Goal: Task Accomplishment & Management: Complete application form

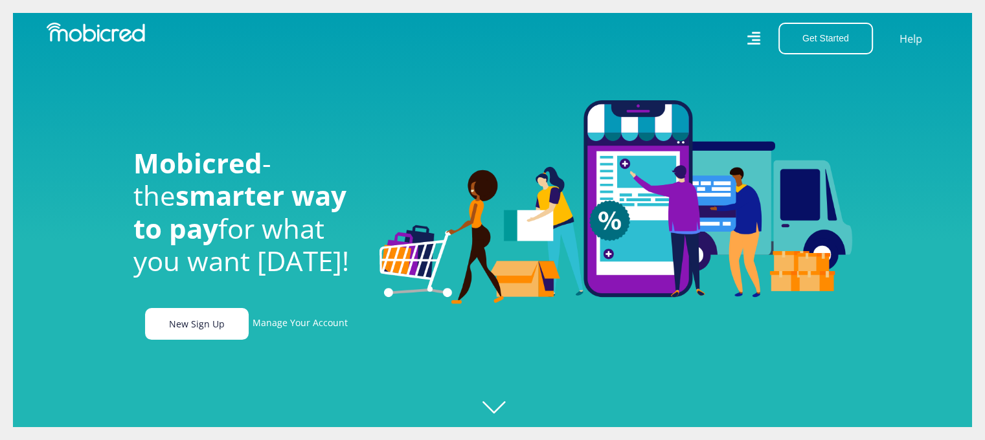
scroll to position [0, 922]
click at [200, 332] on link "New Sign Up" at bounding box center [197, 324] width 104 height 32
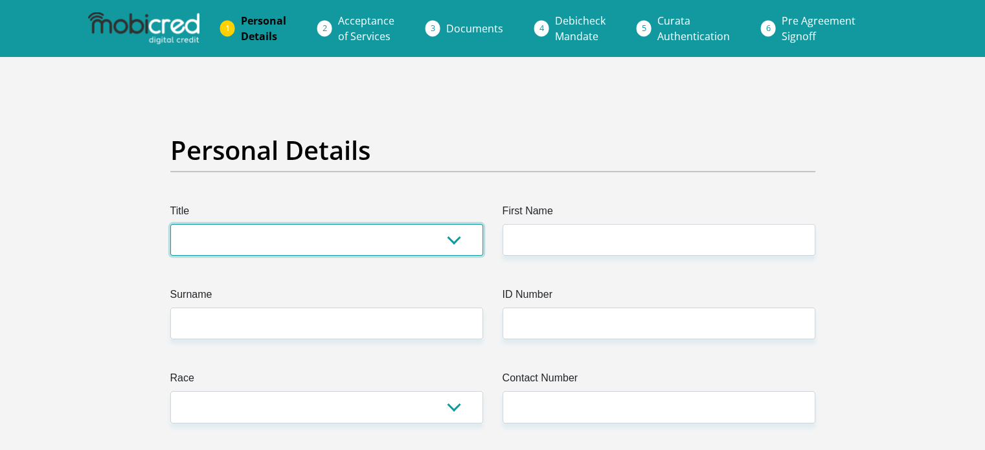
click at [205, 245] on select "Mr Ms Mrs Dr Other" at bounding box center [326, 240] width 313 height 32
select select "Mr"
click at [170, 224] on select "Mr Ms Mrs Dr Other" at bounding box center [326, 240] width 313 height 32
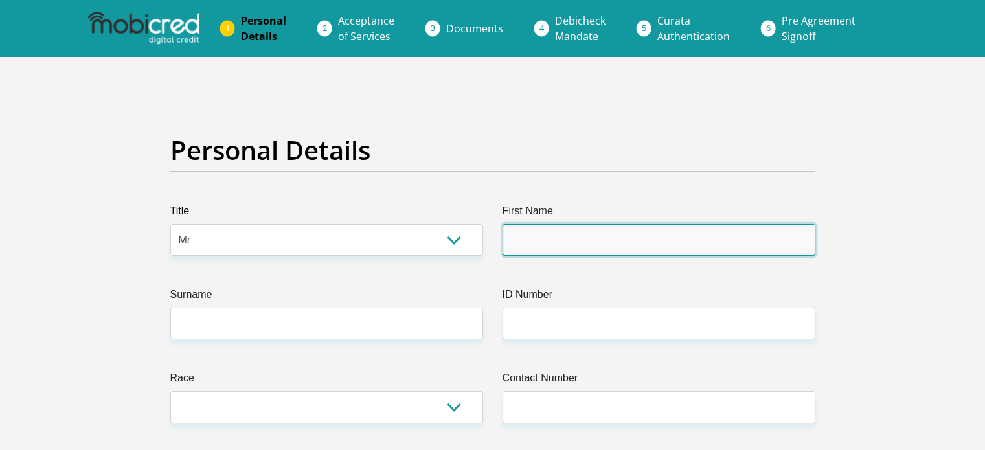
click at [565, 241] on input "First Name" at bounding box center [658, 240] width 313 height 32
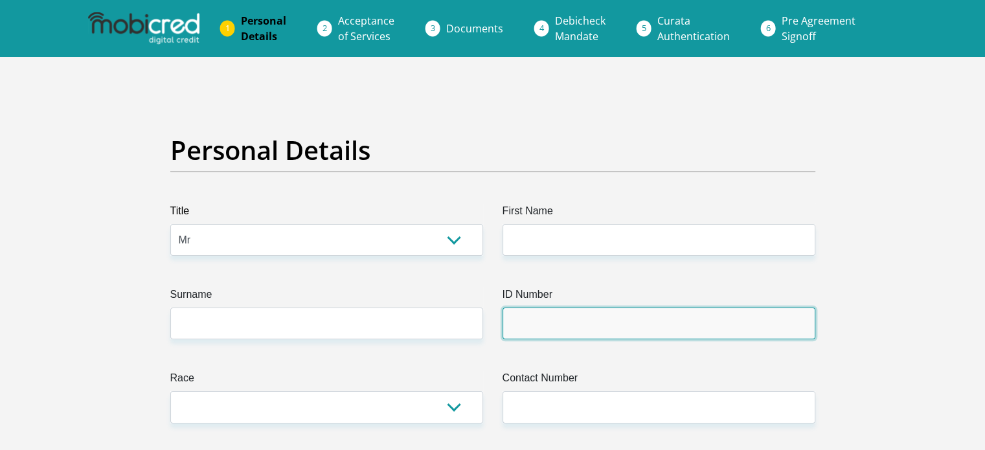
click at [567, 319] on input "ID Number" at bounding box center [658, 323] width 313 height 32
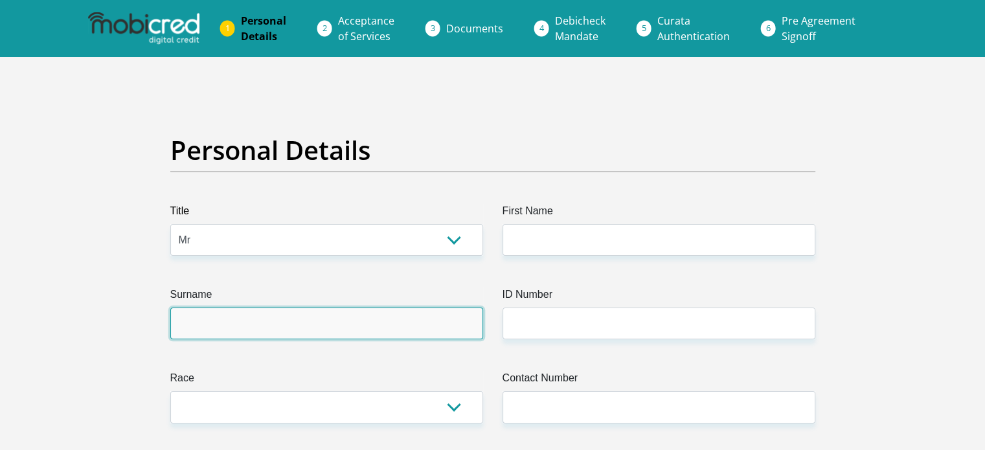
click at [440, 336] on input "Surname" at bounding box center [326, 323] width 313 height 32
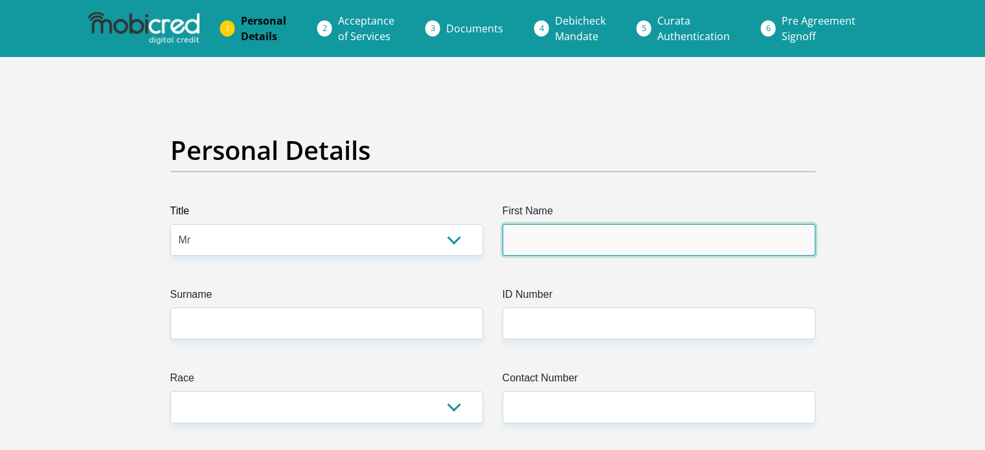
click at [555, 239] on input "First Name" at bounding box center [658, 240] width 313 height 32
type input "Jovan"
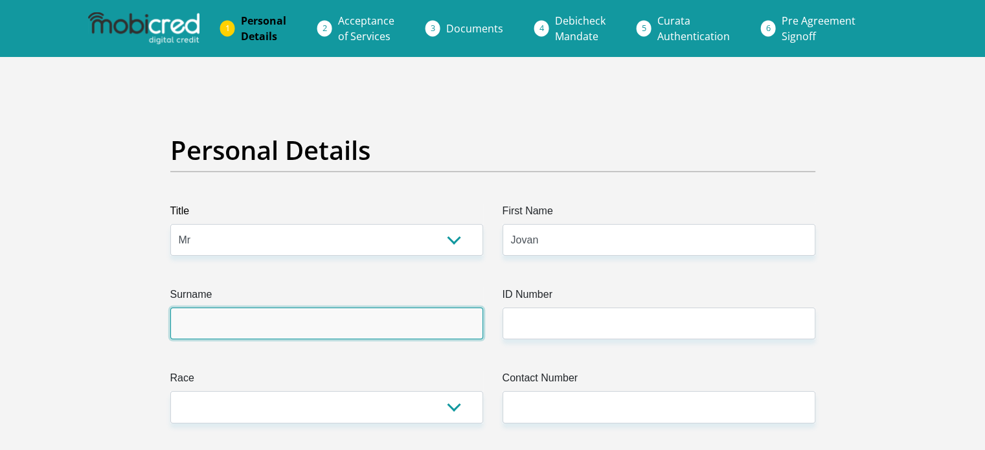
type input "Julies"
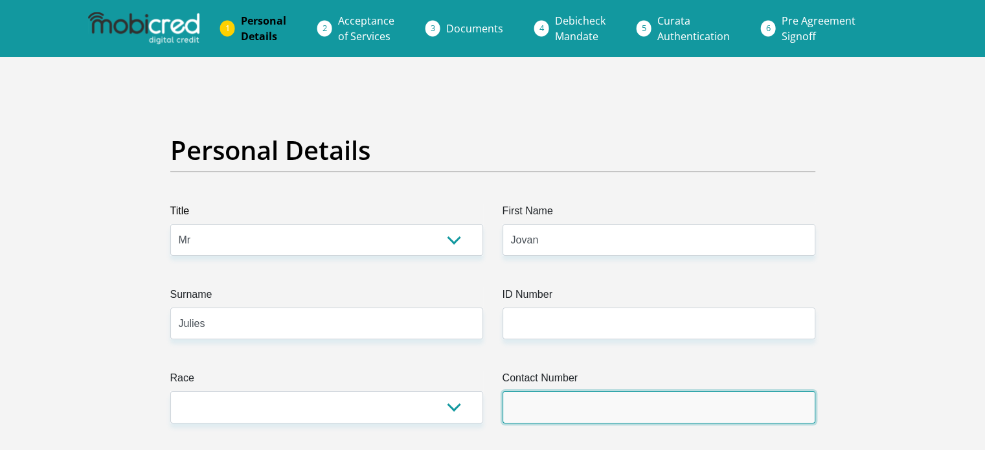
type input "0732723364"
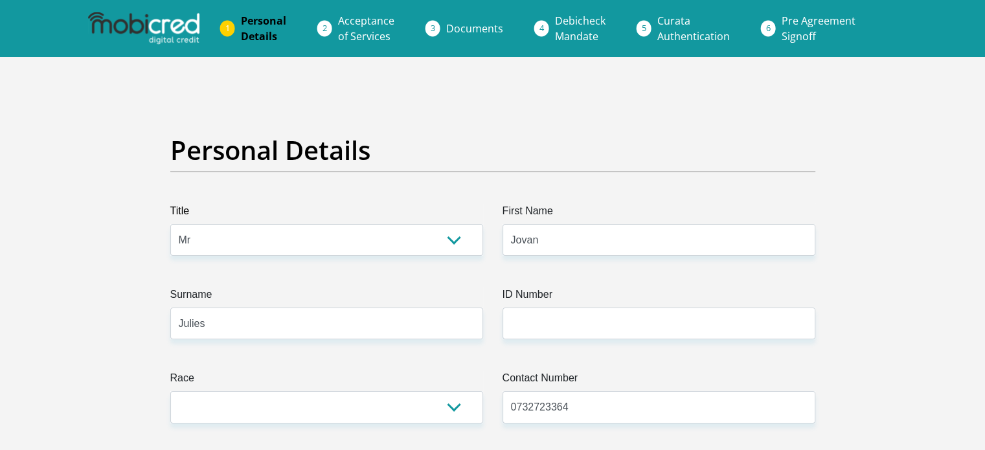
select select "ZAF"
type input "569 Skool Street"
type input "Hopefield"
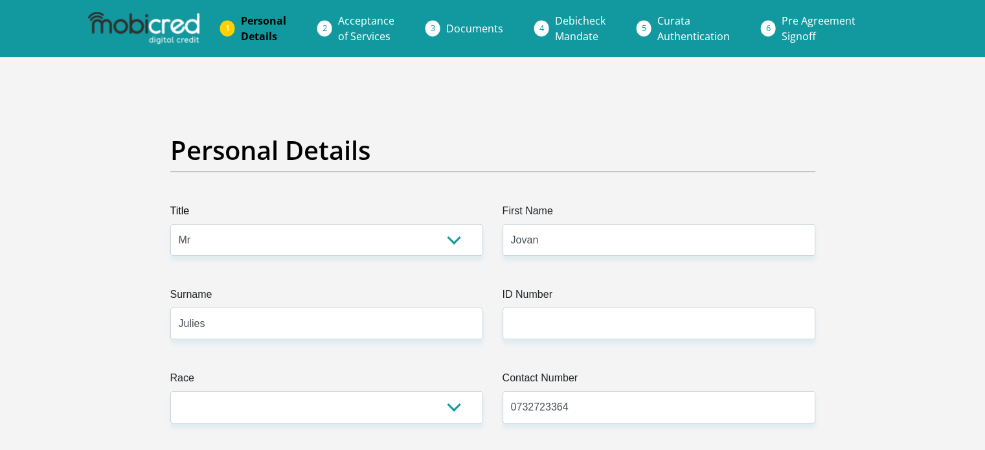
type input "7355"
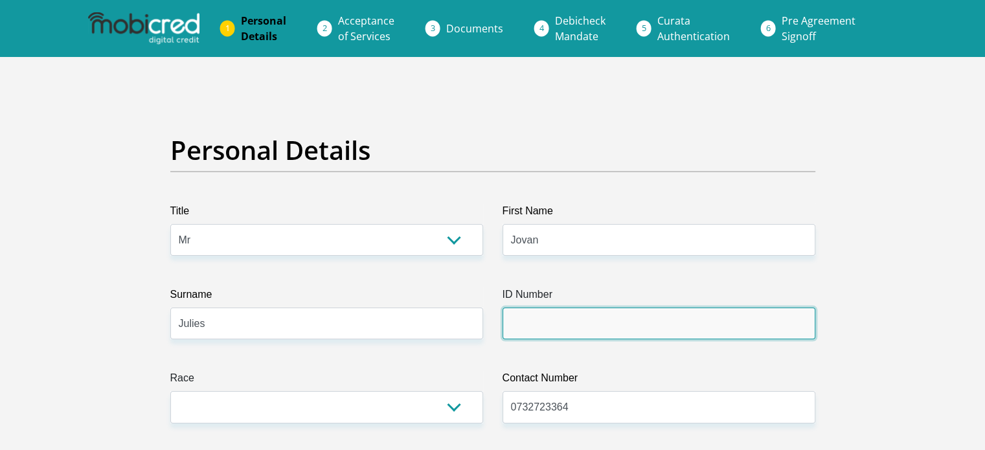
click at [633, 318] on input "ID Number" at bounding box center [658, 323] width 313 height 32
type input "9807095239082"
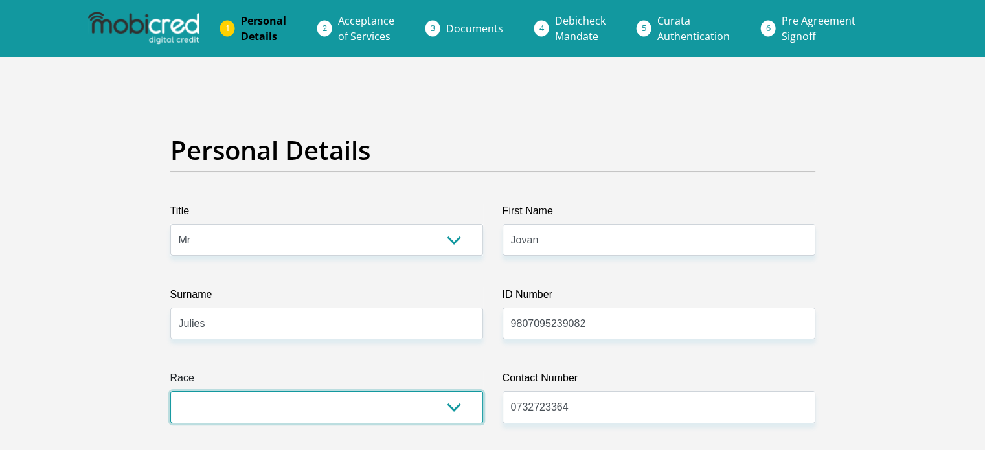
click at [308, 412] on select "Black Coloured Indian White Other" at bounding box center [326, 407] width 313 height 32
select select "2"
click at [170, 391] on select "Black Coloured Indian White Other" at bounding box center [326, 407] width 313 height 32
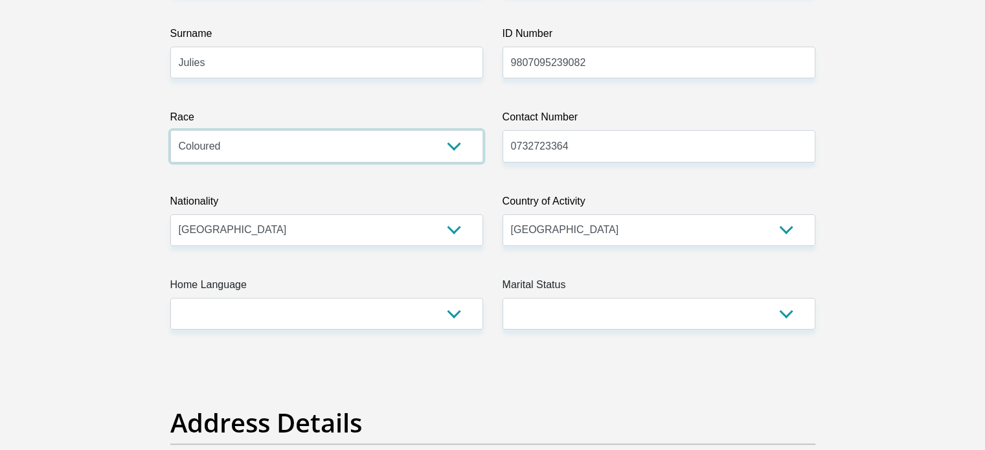
scroll to position [300, 0]
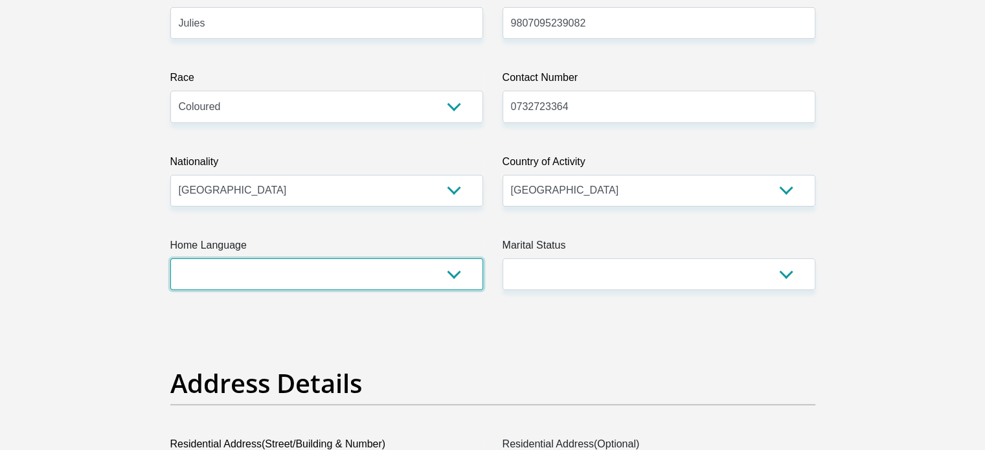
click at [412, 269] on select "Afrikaans English Sepedi South Ndebele Southern Sotho Swati Tsonga Tswana Venda…" at bounding box center [326, 274] width 313 height 32
select select "afr"
click at [170, 258] on select "Afrikaans English Sepedi South Ndebele Southern Sotho Swati Tsonga Tswana Venda…" at bounding box center [326, 274] width 313 height 32
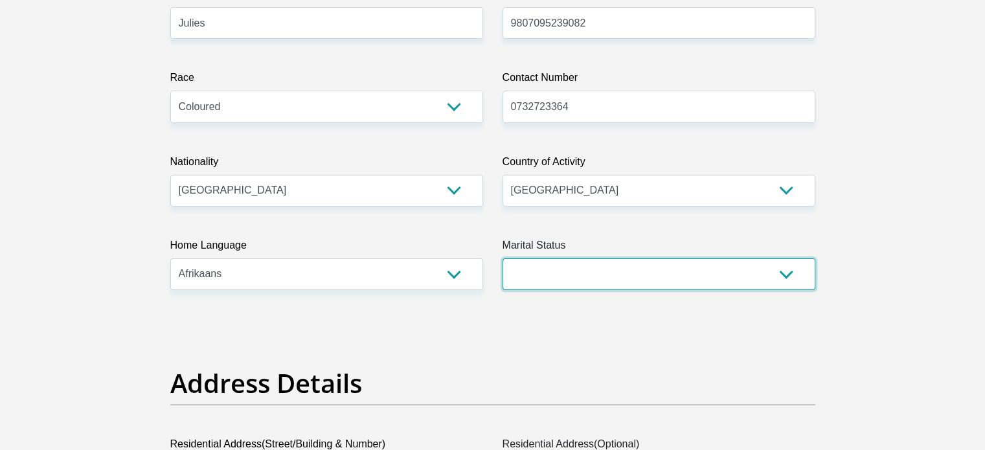
click at [562, 285] on select "Married ANC Single Divorced Widowed Married COP or Customary Law" at bounding box center [658, 274] width 313 height 32
select select "2"
click at [502, 258] on select "Married ANC Single Divorced Widowed Married COP or Customary Law" at bounding box center [658, 274] width 313 height 32
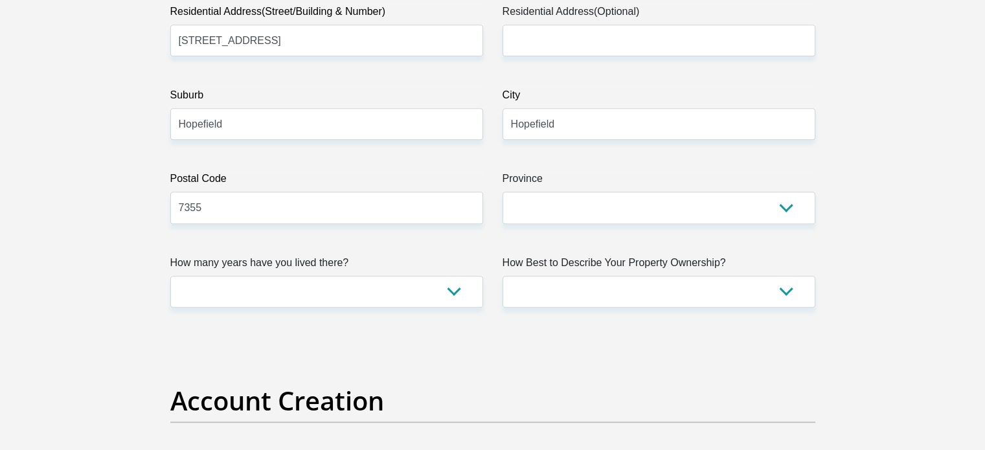
scroll to position [773, 0]
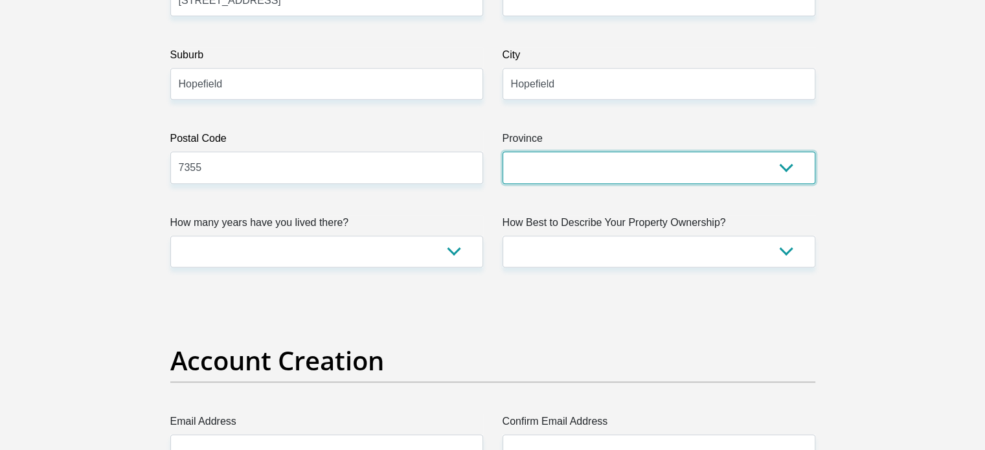
click at [570, 168] on select "Eastern Cape Free State Gauteng KwaZulu-Natal Limpopo Mpumalanga Northern Cape …" at bounding box center [658, 167] width 313 height 32
select select "Western Cape"
click at [502, 151] on select "Eastern Cape Free State Gauteng KwaZulu-Natal Limpopo Mpumalanga Northern Cape …" at bounding box center [658, 167] width 313 height 32
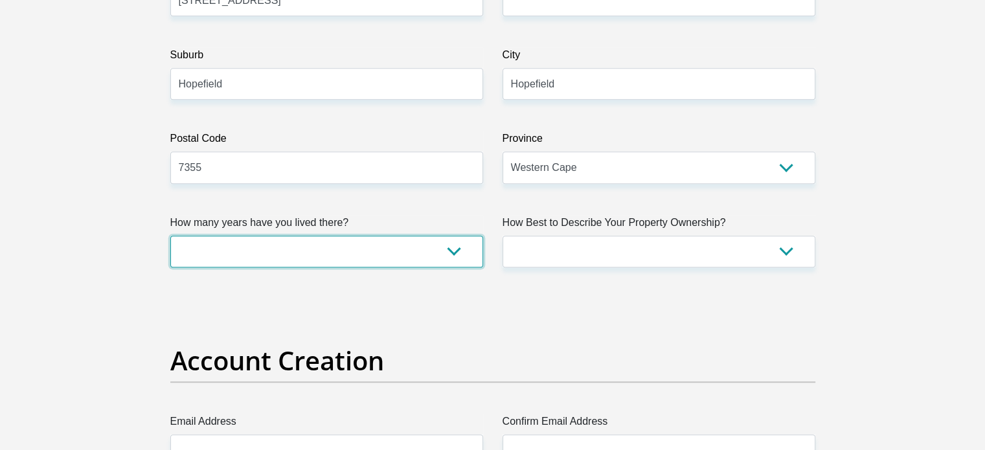
click at [318, 251] on select "less than 1 year 1-3 years 3-5 years 5+ years" at bounding box center [326, 252] width 313 height 32
select select "5"
click at [170, 236] on select "less than 1 year 1-3 years 3-5 years 5+ years" at bounding box center [326, 252] width 313 height 32
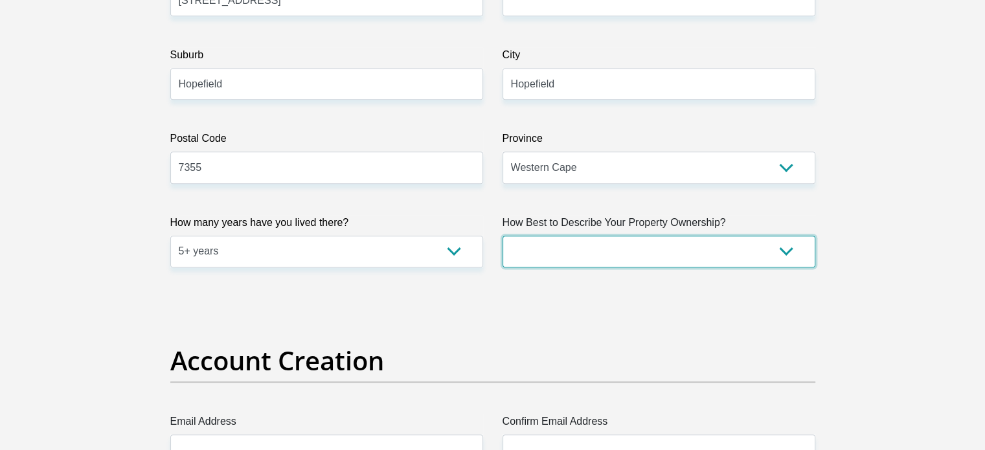
click at [539, 252] on select "Owned Rented Family Owned Company Dwelling" at bounding box center [658, 252] width 313 height 32
select select "parents"
click at [502, 236] on select "Owned Rented Family Owned Company Dwelling" at bounding box center [658, 252] width 313 height 32
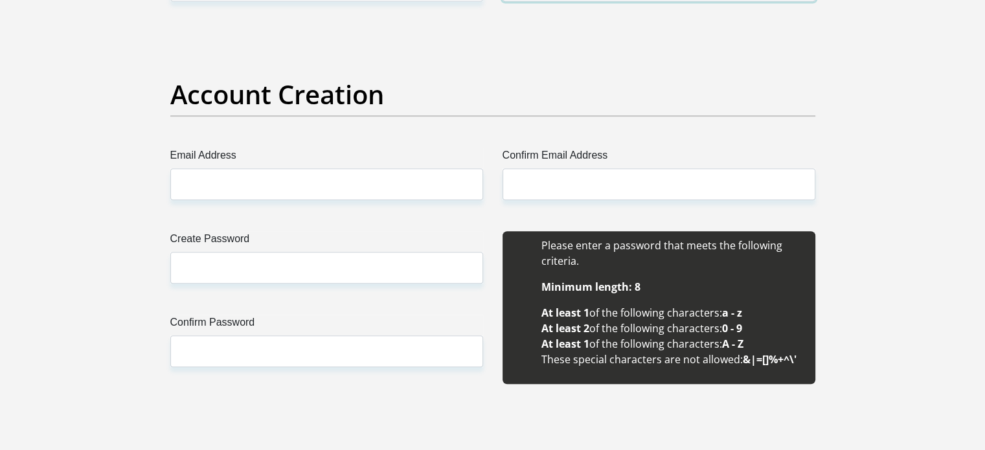
scroll to position [1079, 0]
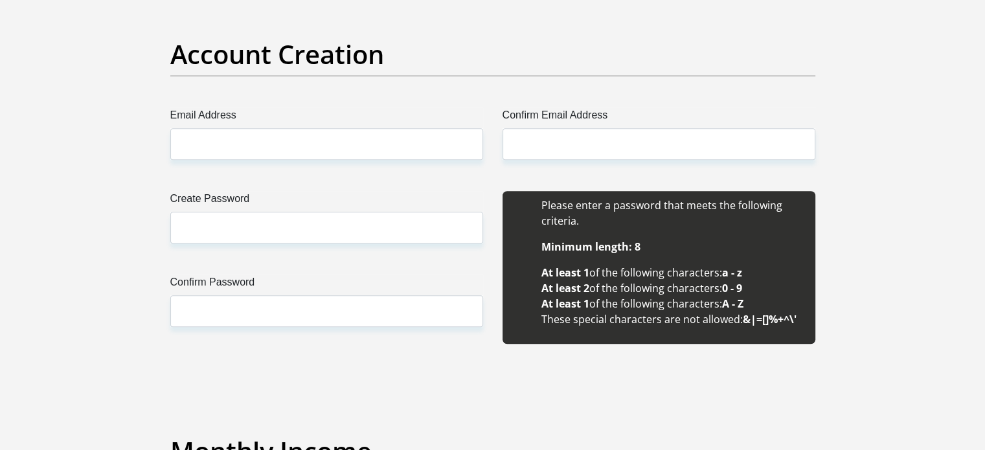
drag, startPoint x: 230, startPoint y: 162, endPoint x: 205, endPoint y: 133, distance: 39.0
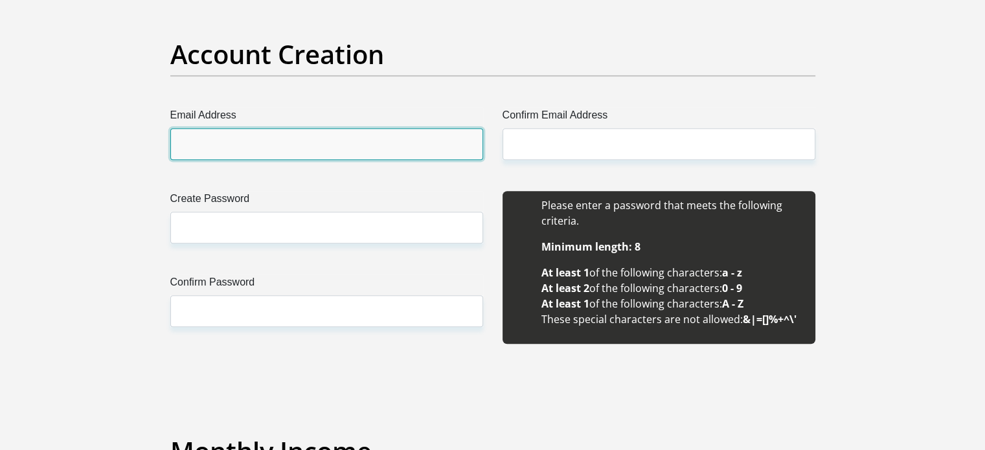
click at [205, 133] on input "Email Address" at bounding box center [326, 144] width 313 height 32
type input "juliesjovan@gmail.com"
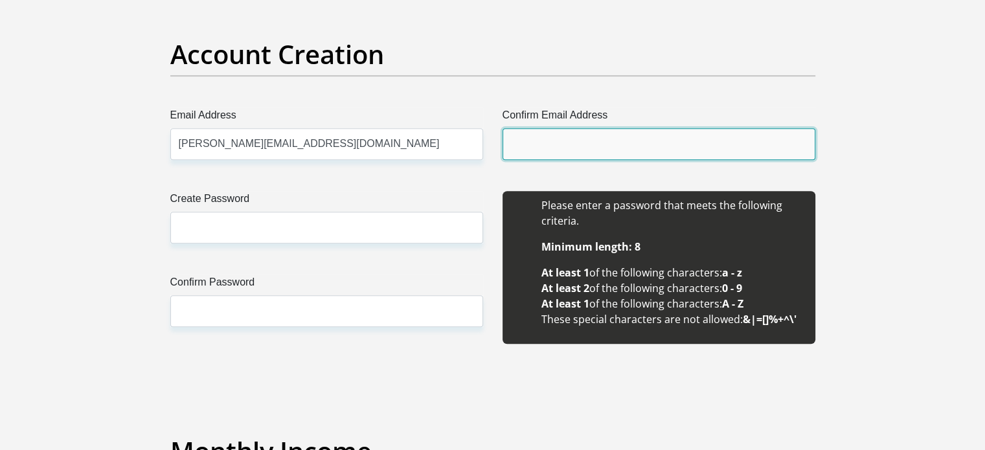
type input "juliesjovan@gmail.com"
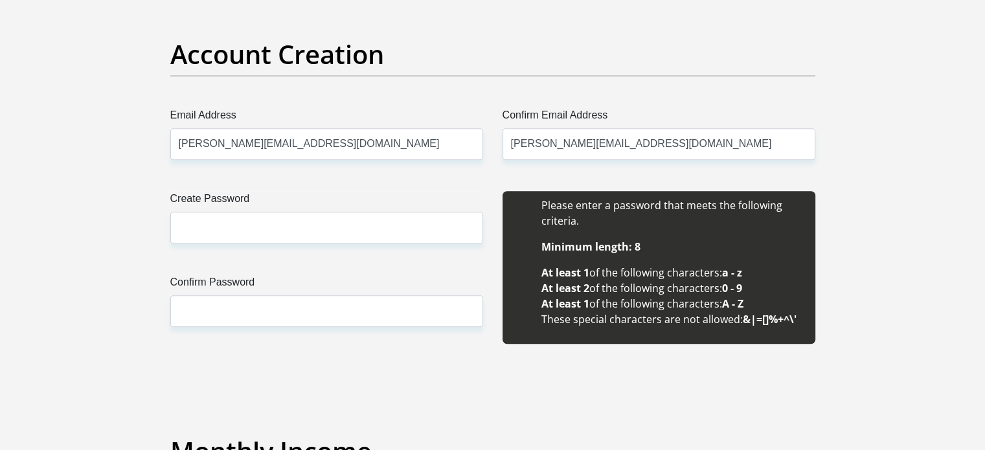
type input "Jovan"
type input "Julies"
type input "0732723364"
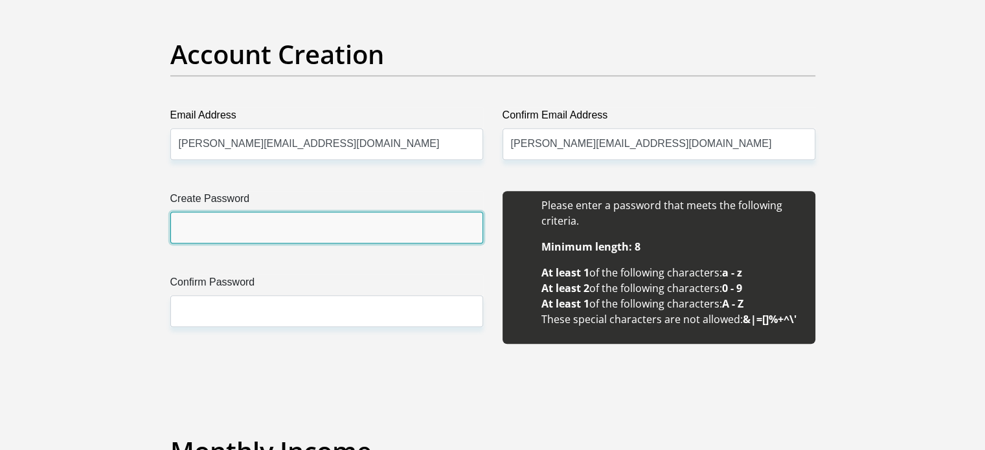
click at [239, 228] on input "Create Password" at bounding box center [326, 228] width 313 height 32
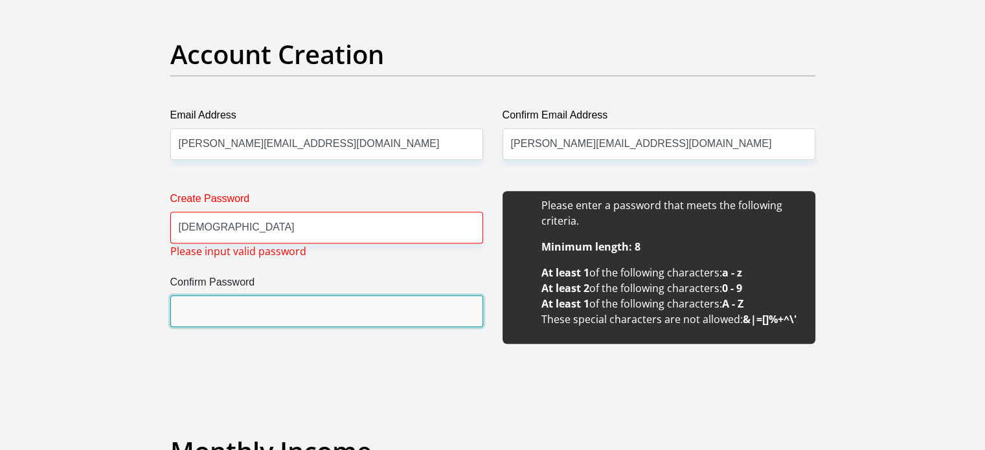
click at [254, 311] on input "Confirm Password" at bounding box center [326, 311] width 313 height 32
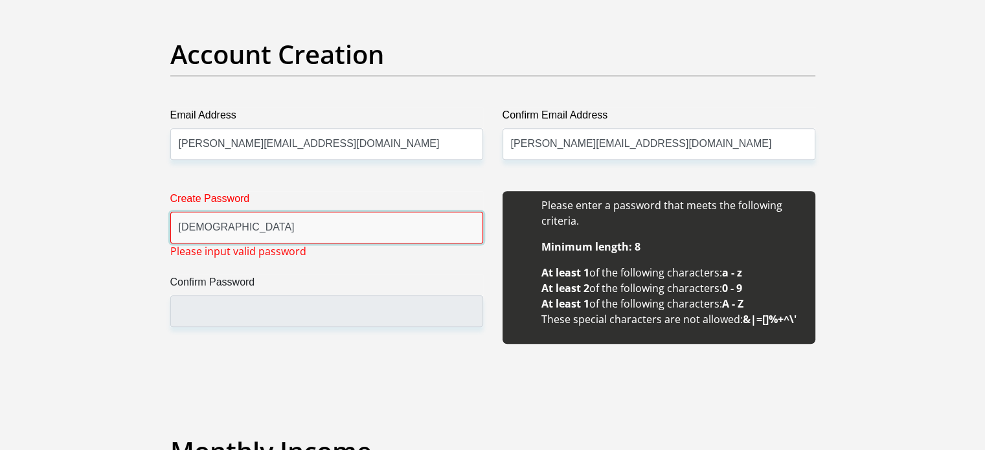
click at [243, 221] on input "[DEMOGRAPHIC_DATA]" at bounding box center [326, 228] width 313 height 32
type input "J"
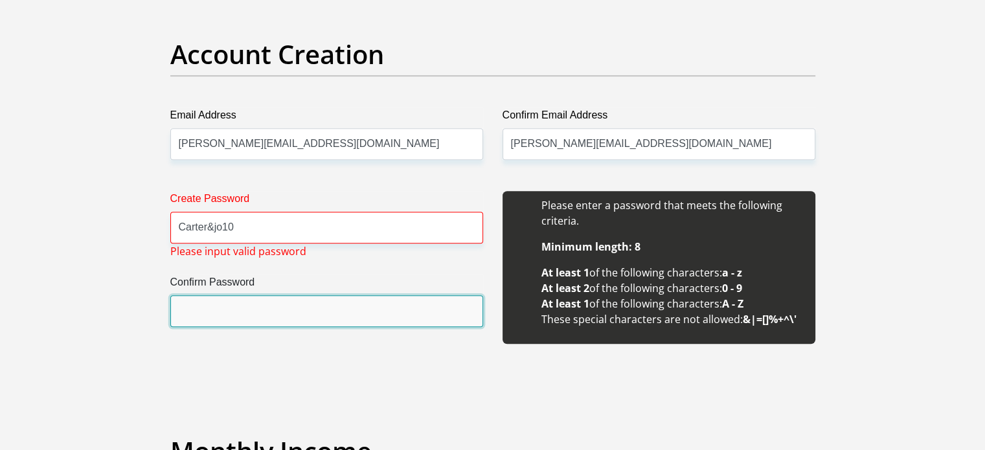
click at [242, 309] on input "Confirm Password" at bounding box center [326, 311] width 313 height 32
drag, startPoint x: 242, startPoint y: 309, endPoint x: 192, endPoint y: 313, distance: 50.6
click at [192, 313] on input "Confirm Password" at bounding box center [326, 311] width 313 height 32
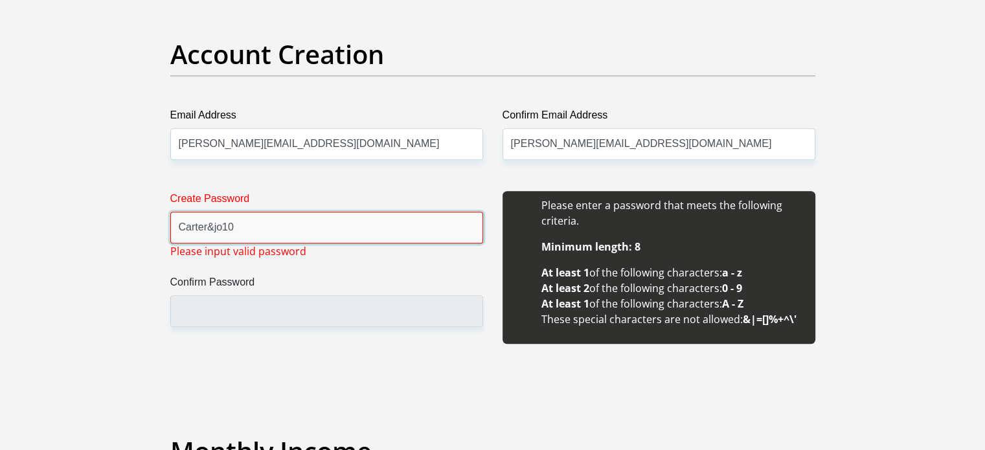
click at [257, 231] on input "Carter&jo10" at bounding box center [326, 228] width 313 height 32
click at [272, 282] on label "Confirm Password" at bounding box center [326, 284] width 313 height 21
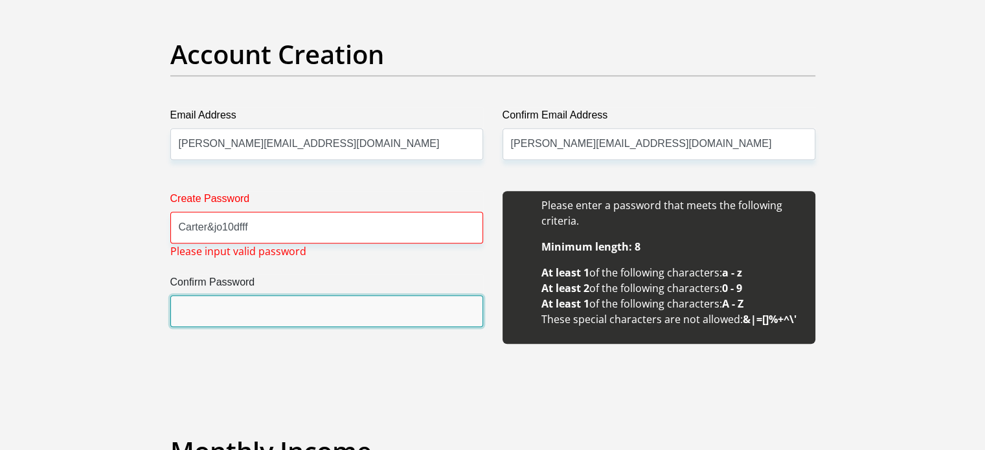
click at [272, 295] on input "Confirm Password" at bounding box center [326, 311] width 313 height 32
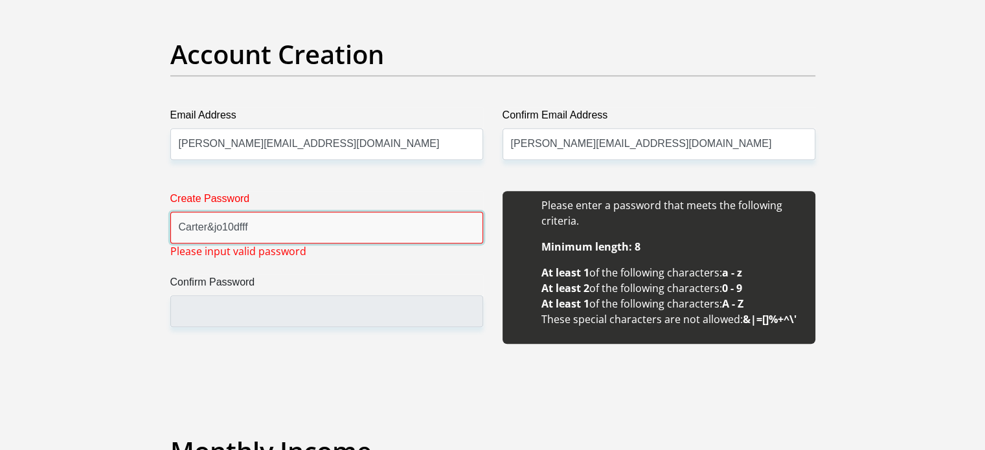
click at [267, 238] on input "Carter&jo10dfff" at bounding box center [326, 228] width 313 height 32
type input "Carter&jo10dfff?"
click at [295, 276] on label "Confirm Password" at bounding box center [326, 284] width 313 height 21
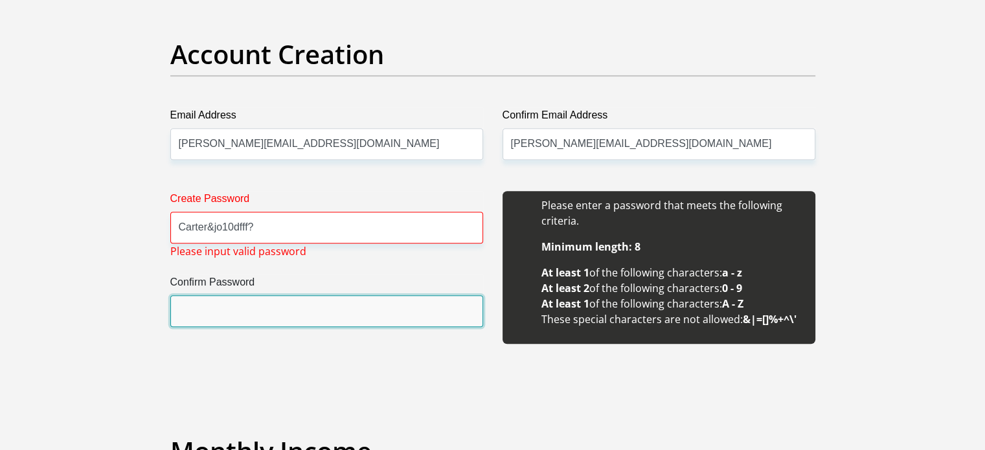
click at [295, 295] on input "Confirm Password" at bounding box center [326, 311] width 313 height 32
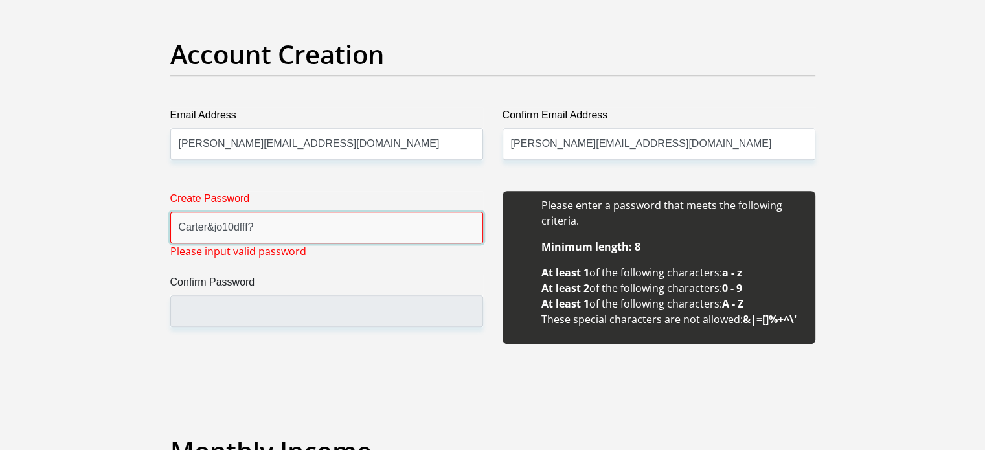
drag, startPoint x: 280, startPoint y: 225, endPoint x: 169, endPoint y: 210, distance: 111.7
click at [169, 210] on div "Create Password Carter&jo10dfff? Please input valid password Confirm Password" at bounding box center [327, 274] width 332 height 167
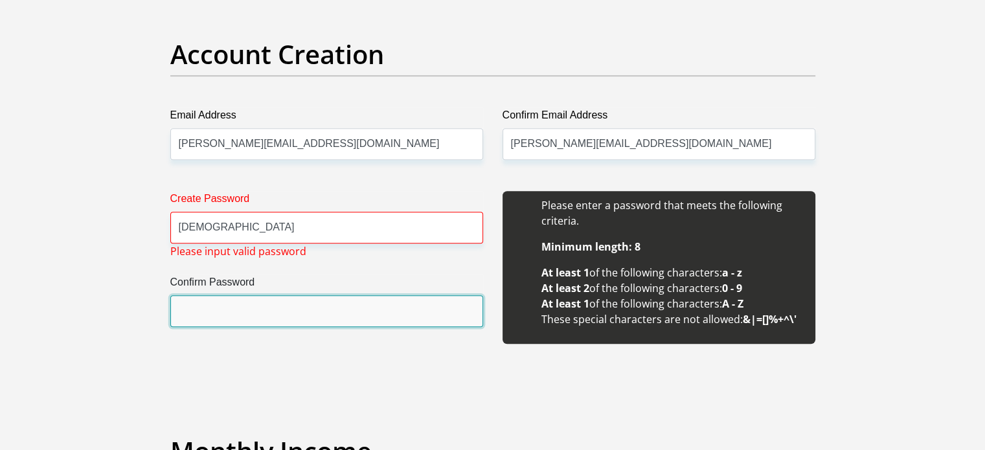
click at [223, 310] on input "Confirm Password" at bounding box center [326, 311] width 313 height 32
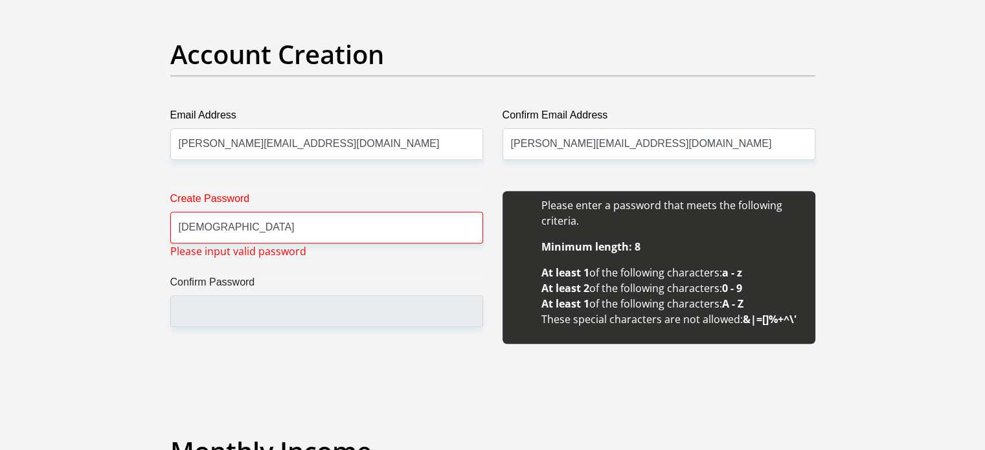
click at [229, 247] on span "Please input valid password" at bounding box center [238, 251] width 136 height 16
click at [238, 229] on input "Jesus10" at bounding box center [326, 228] width 313 height 32
click at [205, 227] on input "Jesus10" at bounding box center [326, 228] width 313 height 32
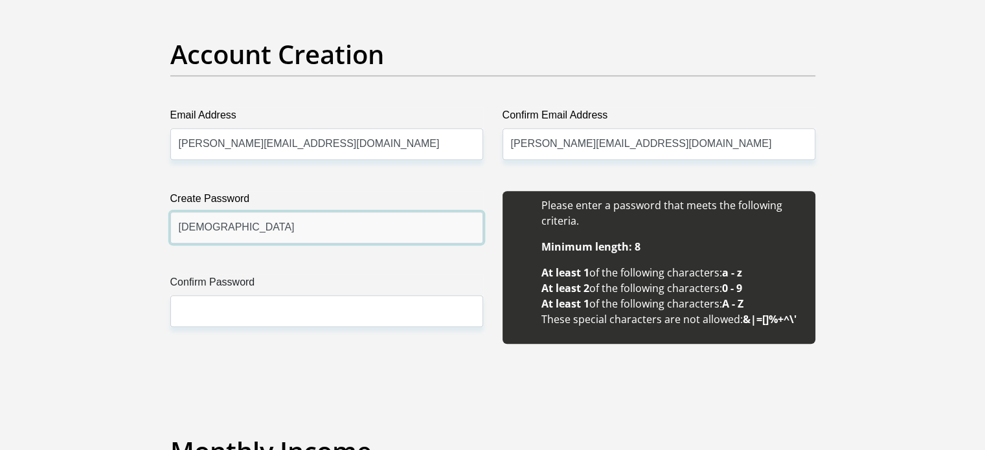
type input "Jesusjul10"
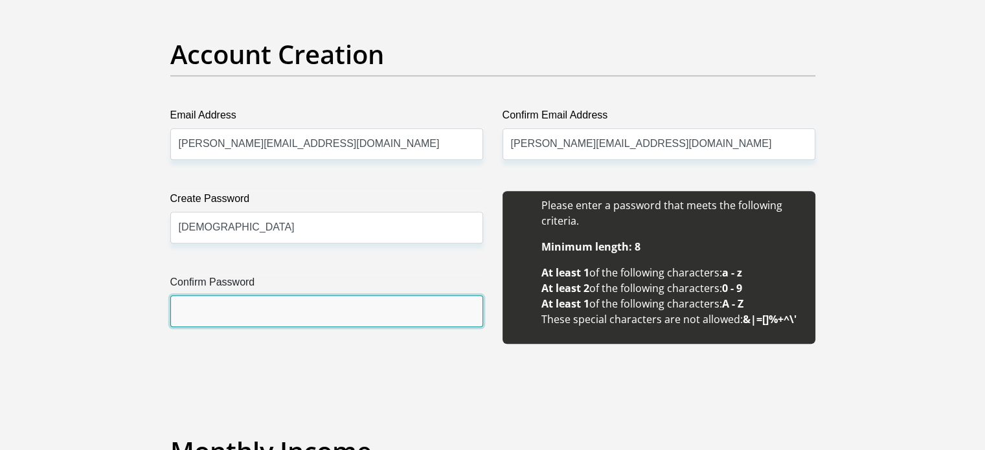
click at [232, 320] on input "Confirm Password" at bounding box center [326, 311] width 313 height 32
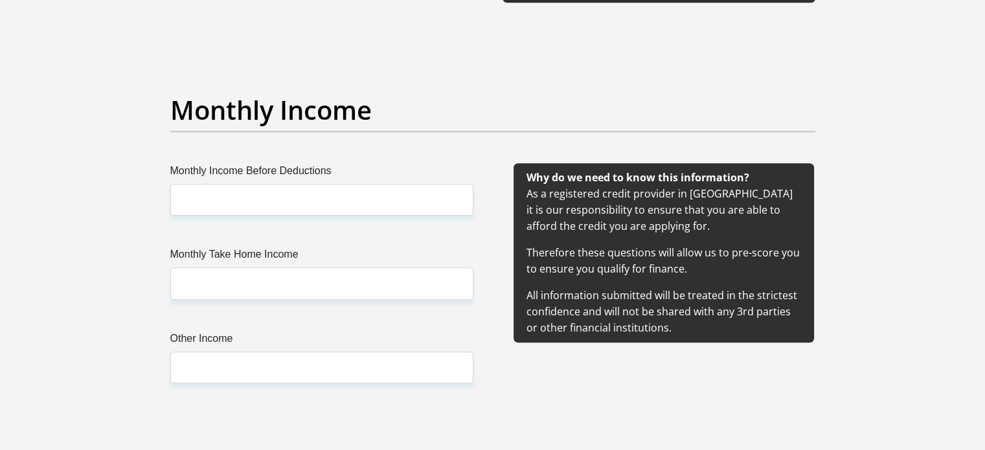
scroll to position [1466, 0]
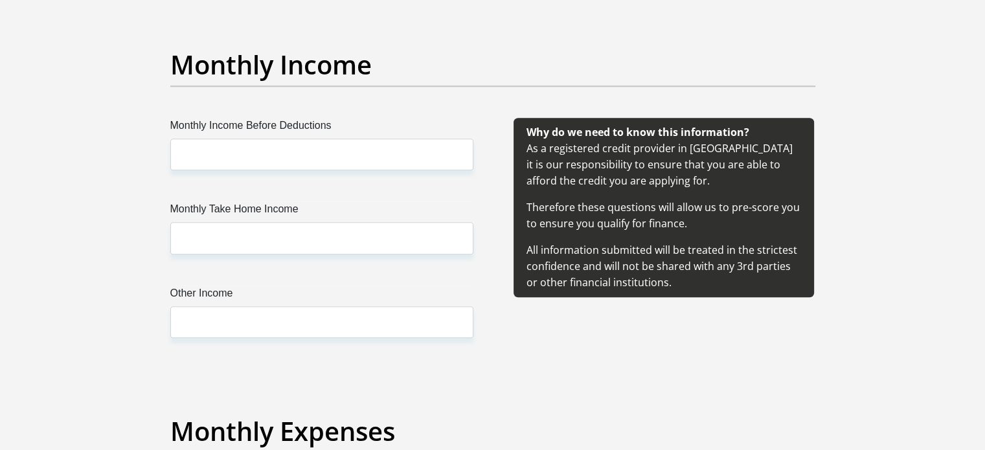
type input "Jesusjul10"
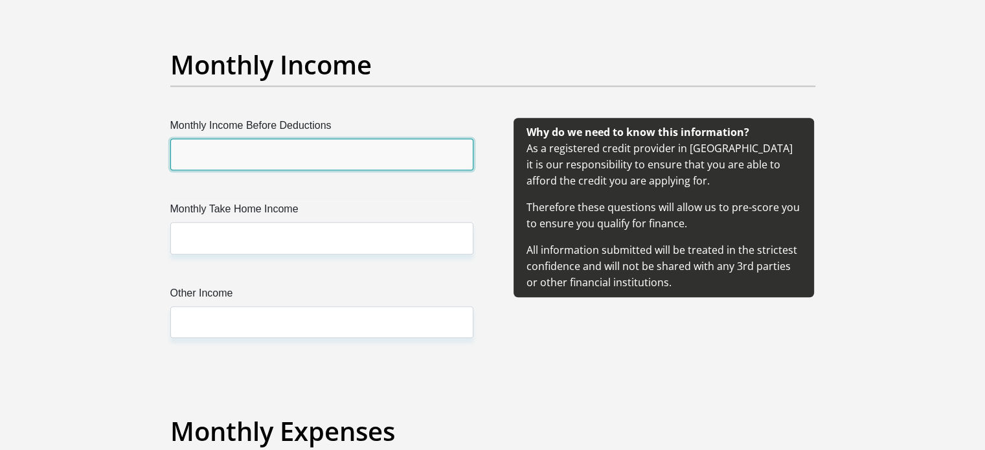
click at [308, 155] on input "Monthly Income Before Deductions" at bounding box center [321, 155] width 303 height 32
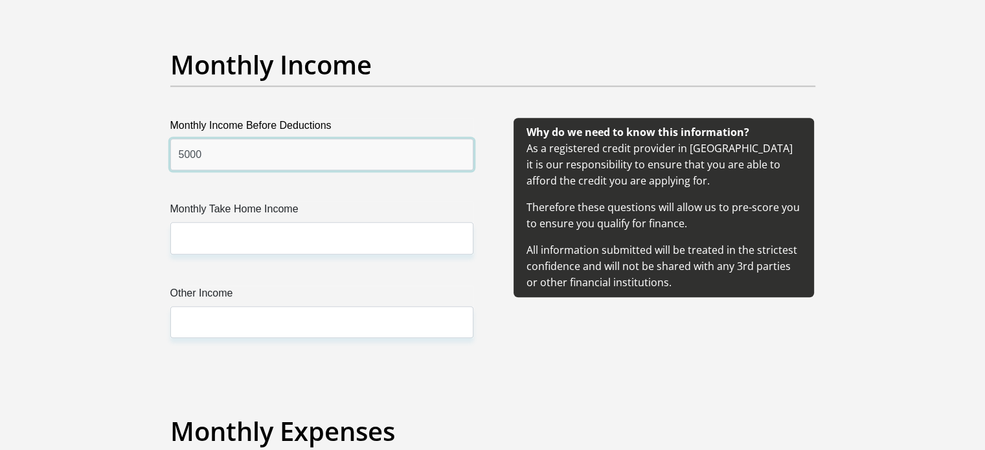
type input "5000"
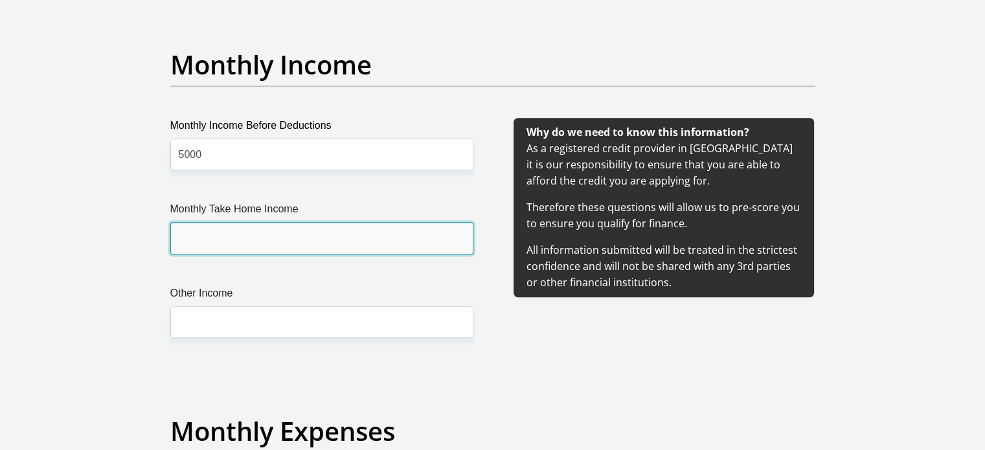
click at [269, 235] on input "Monthly Take Home Income" at bounding box center [321, 238] width 303 height 32
type input "5000"
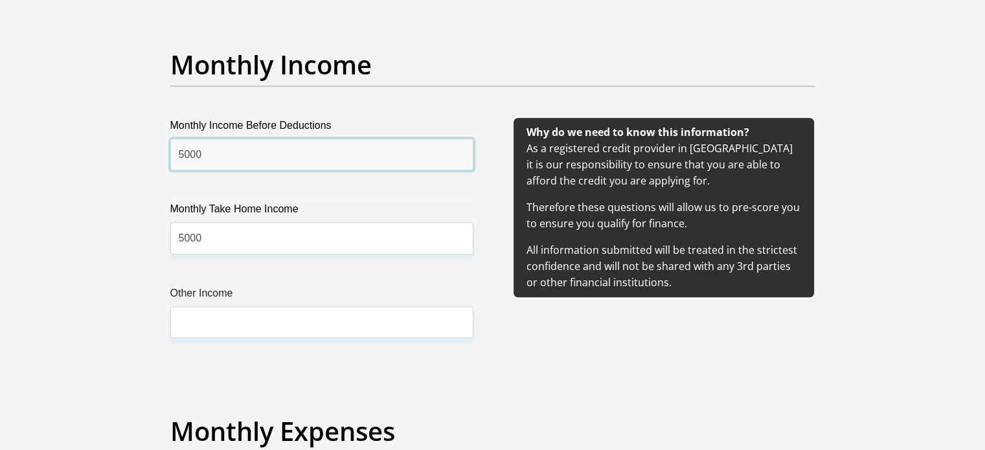
click at [251, 155] on input "5000" at bounding box center [321, 155] width 303 height 32
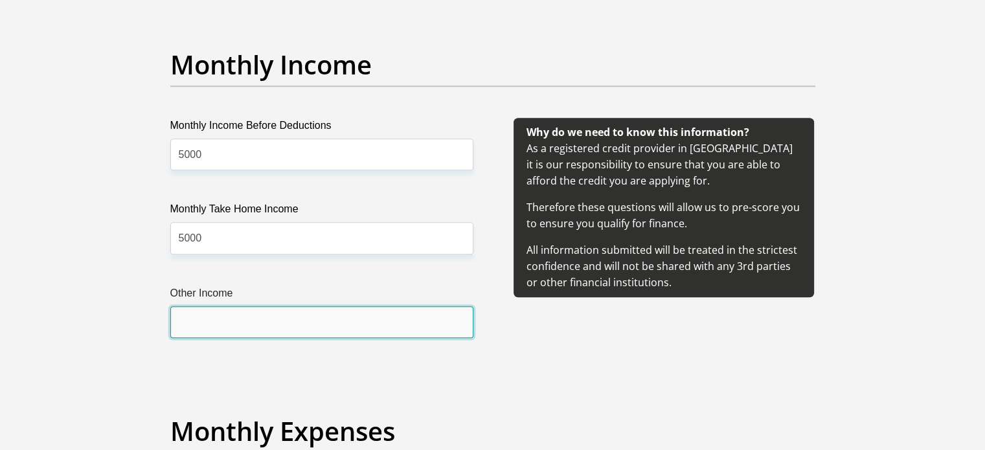
click at [232, 313] on input "Other Income" at bounding box center [321, 322] width 303 height 32
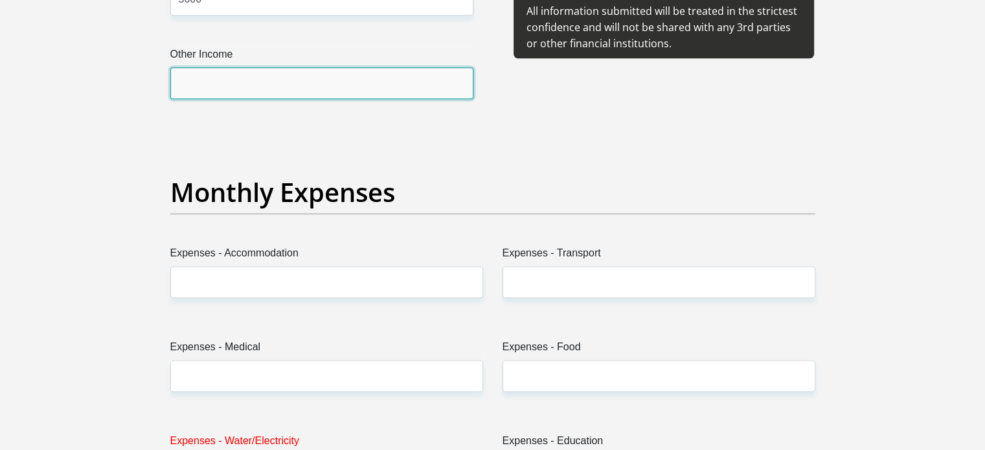
scroll to position [1750, 0]
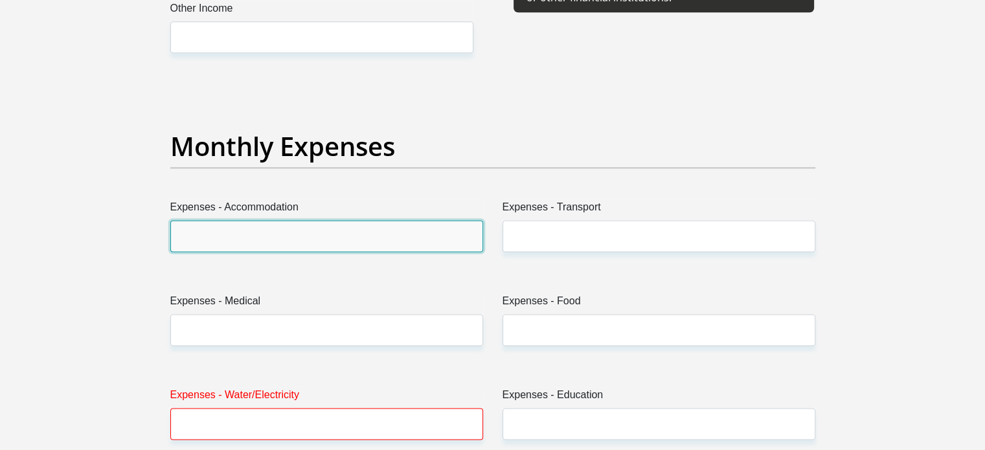
click at [200, 244] on input "Expenses - Accommodation" at bounding box center [326, 236] width 313 height 32
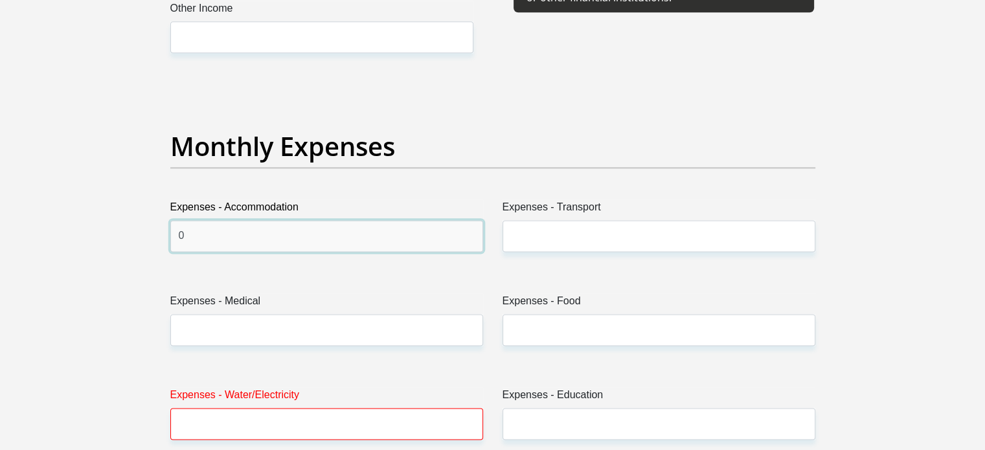
type input "0"
click at [497, 235] on div "Expenses - Transport" at bounding box center [659, 230] width 332 height 63
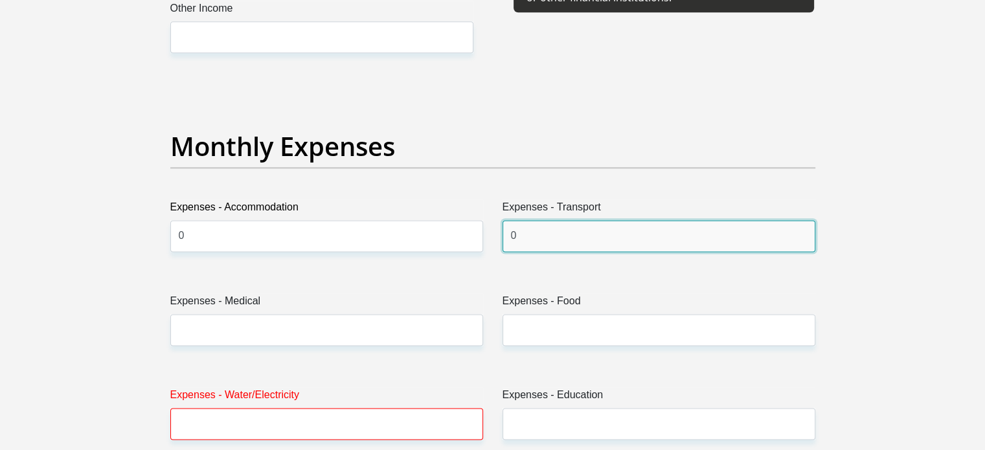
click at [544, 232] on input "0" at bounding box center [658, 236] width 313 height 32
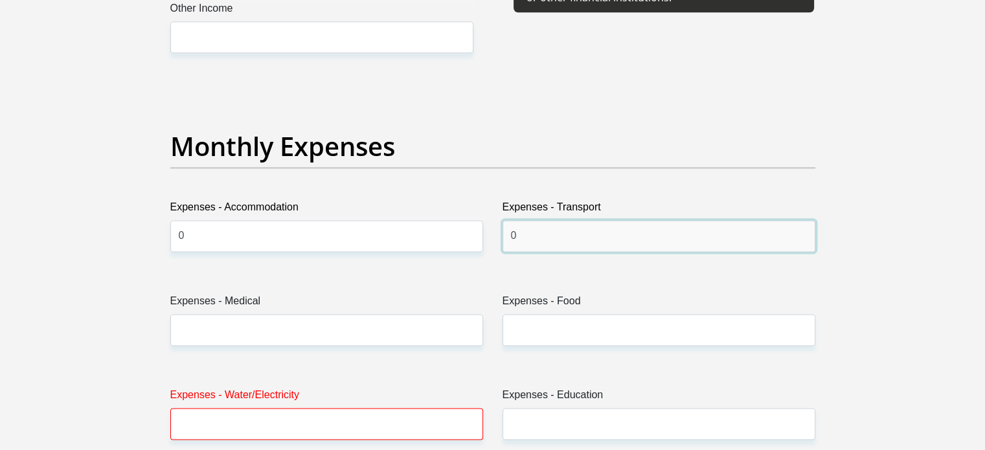
type input "0"
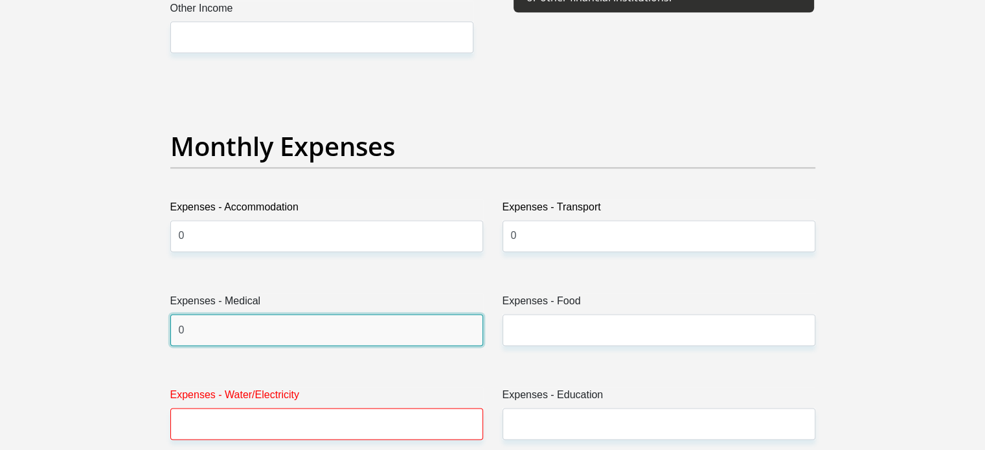
click at [436, 328] on input "0" at bounding box center [326, 330] width 313 height 32
type input "0"
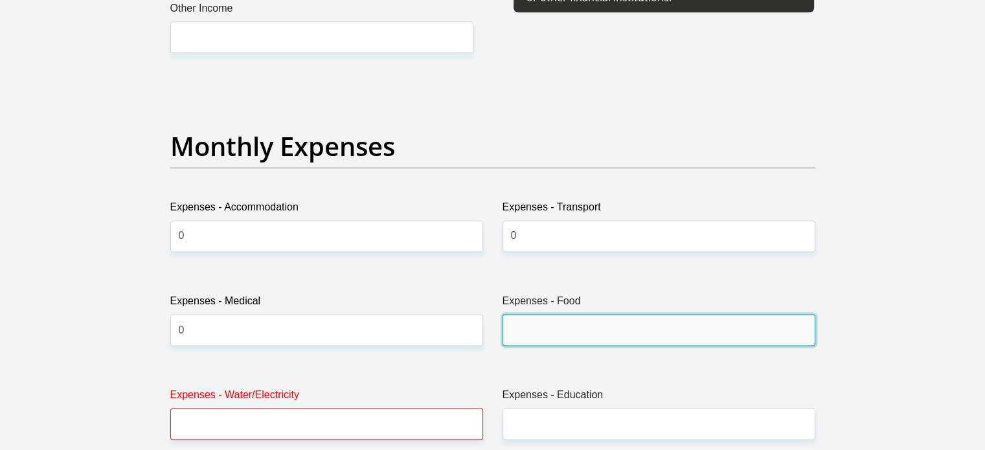
click at [601, 326] on input "Expenses - Food" at bounding box center [658, 330] width 313 height 32
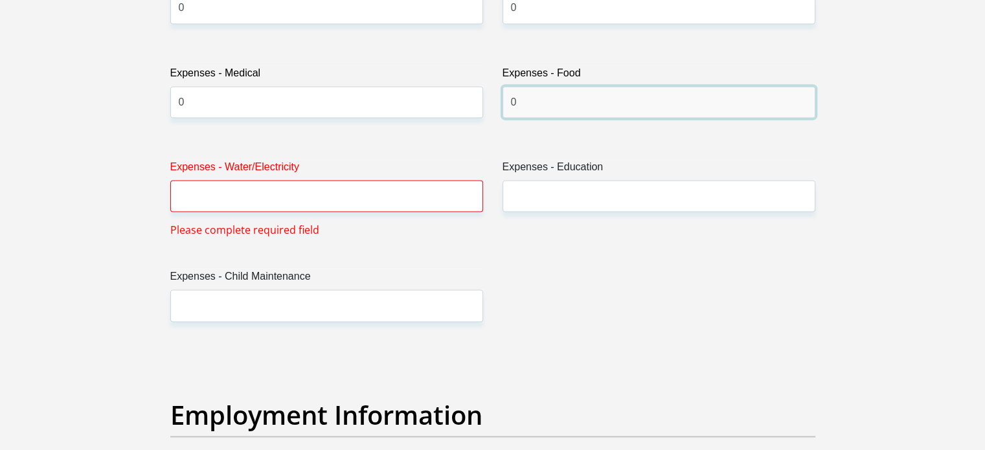
scroll to position [2029, 0]
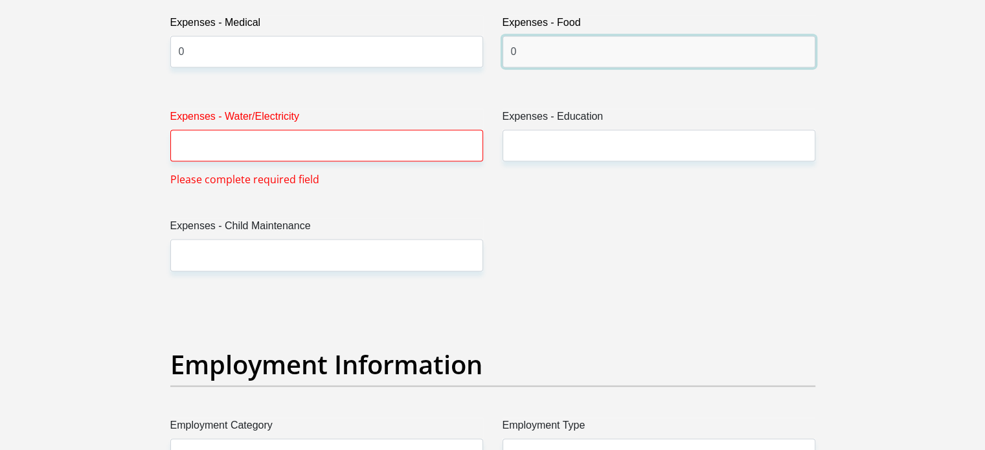
type input "0"
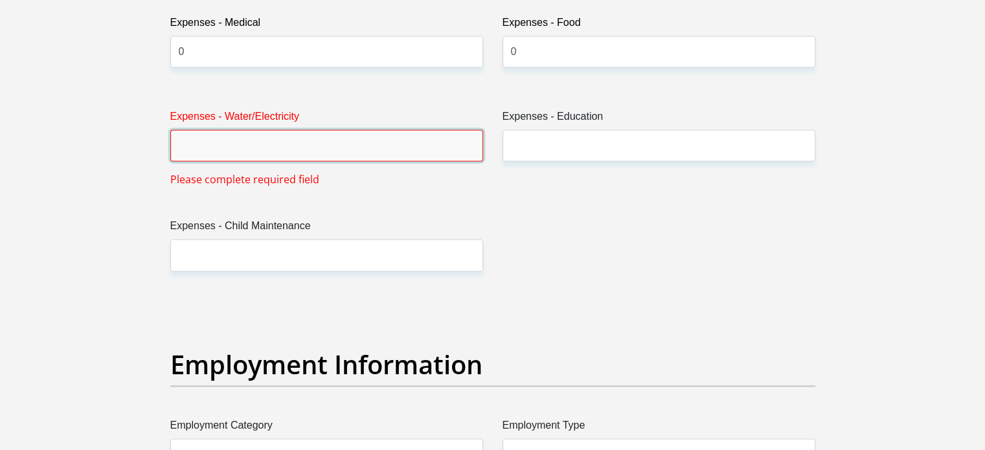
click at [256, 139] on input "Expenses - Water/Electricity" at bounding box center [326, 145] width 313 height 32
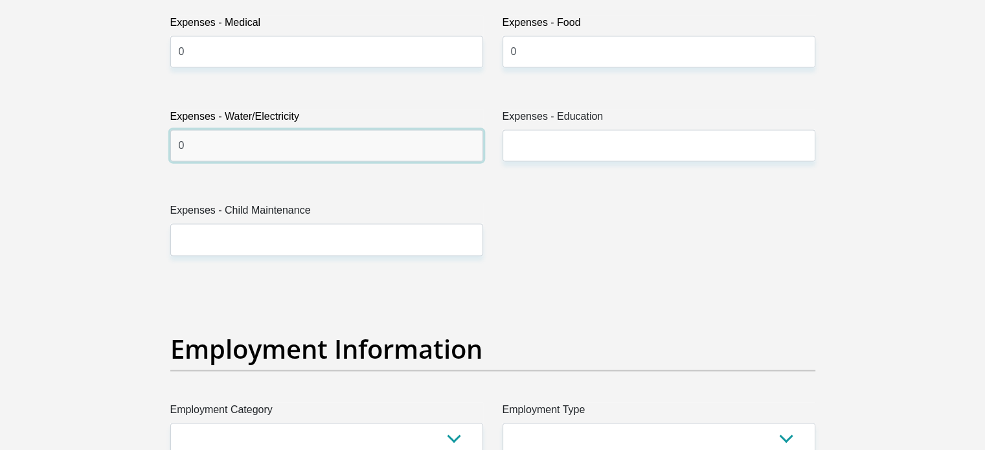
type input "0"
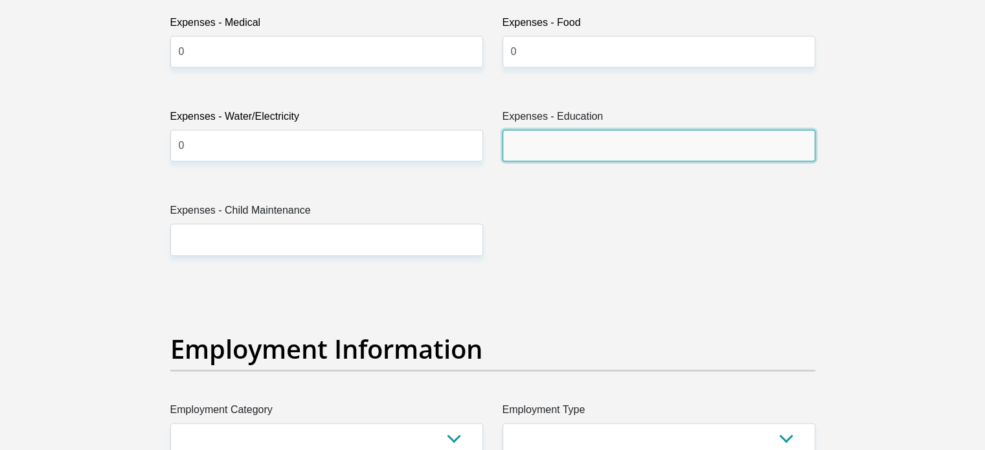
click at [564, 138] on input "Expenses - Education" at bounding box center [658, 145] width 313 height 32
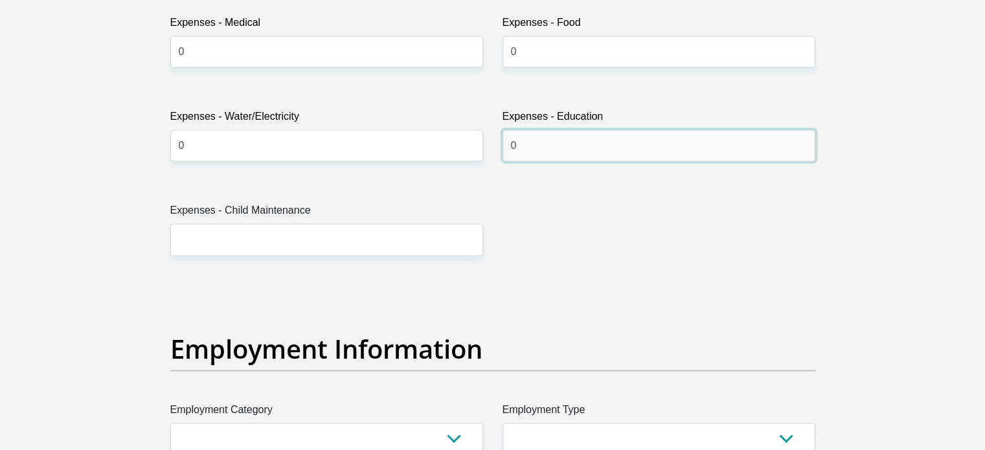
type input "0"
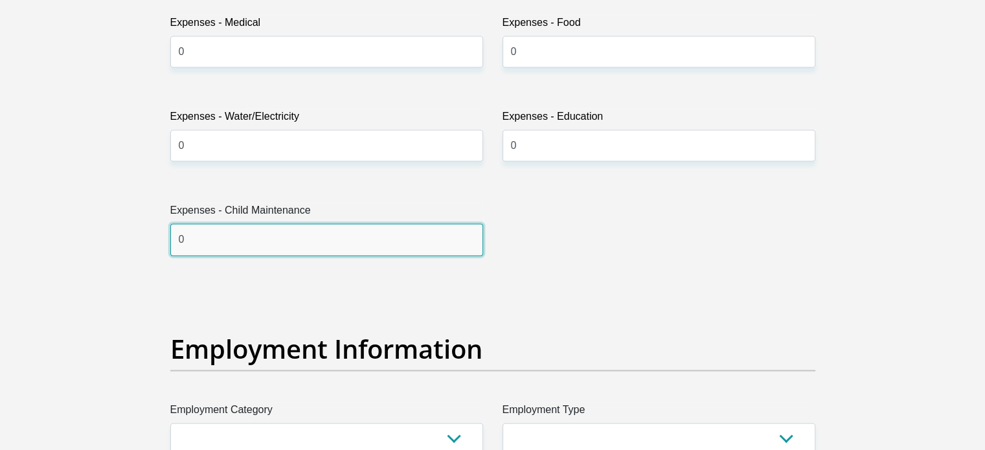
click at [358, 244] on input "0" at bounding box center [326, 239] width 313 height 32
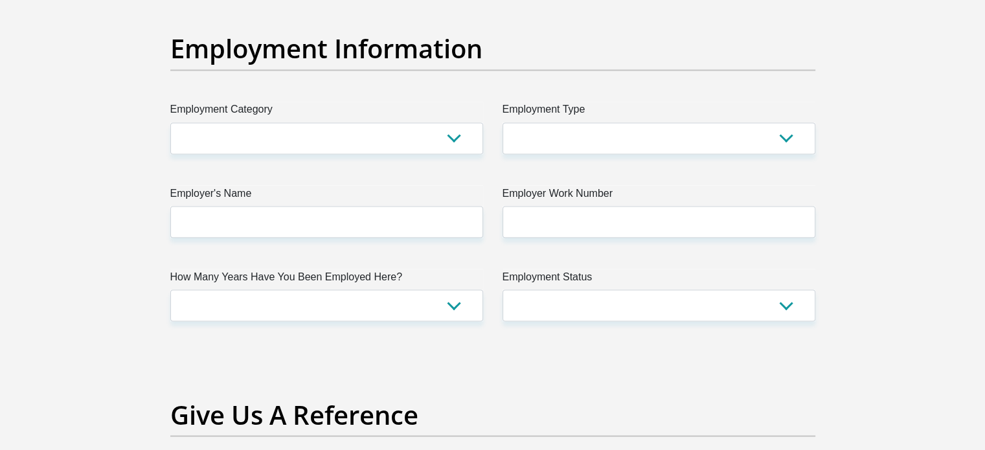
scroll to position [2369, 0]
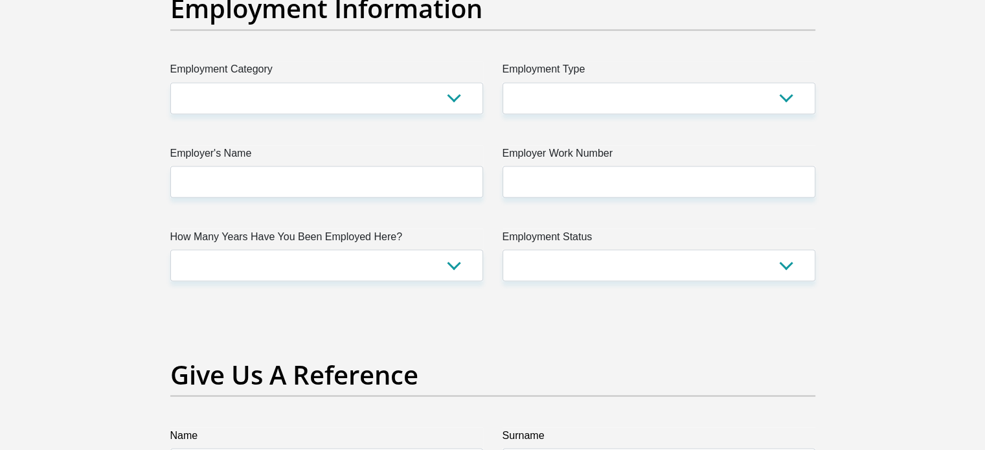
type input "0"
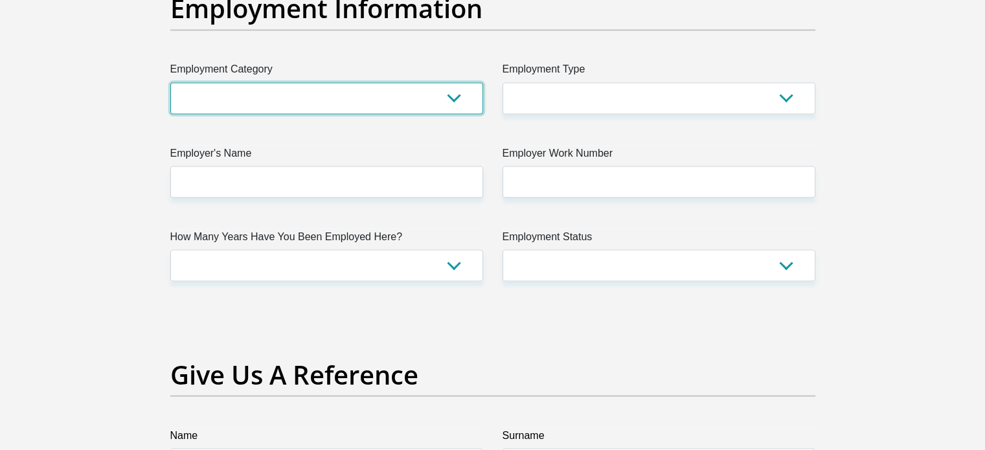
click at [381, 96] on select "AGRICULTURE ALCOHOL & TOBACCO CONSTRUCTION MATERIALS METALLURGY EQUIPMENT FOR R…" at bounding box center [326, 98] width 313 height 32
click at [230, 85] on select "AGRICULTURE ALCOHOL & TOBACCO CONSTRUCTION MATERIALS METALLURGY EQUIPMENT FOR R…" at bounding box center [326, 98] width 313 height 32
click at [225, 96] on select "AGRICULTURE ALCOHOL & TOBACCO CONSTRUCTION MATERIALS METALLURGY EQUIPMENT FOR R…" at bounding box center [326, 98] width 313 height 32
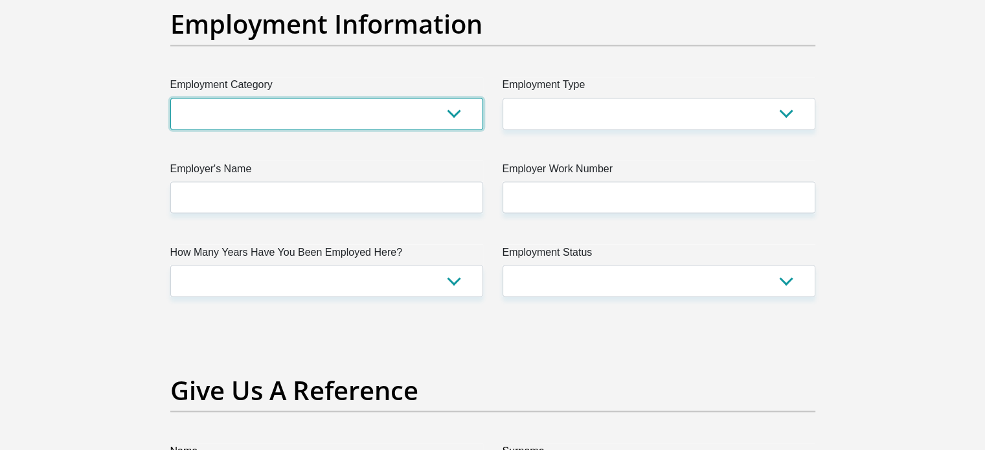
scroll to position [2409, 0]
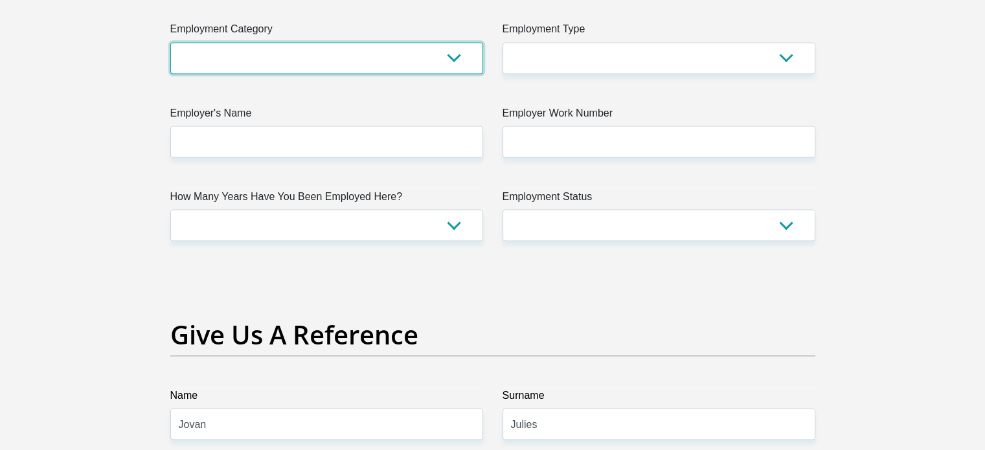
click at [267, 69] on select "AGRICULTURE ALCOHOL & TOBACCO CONSTRUCTION MATERIALS METALLURGY EQUIPMENT FOR R…" at bounding box center [326, 58] width 313 height 32
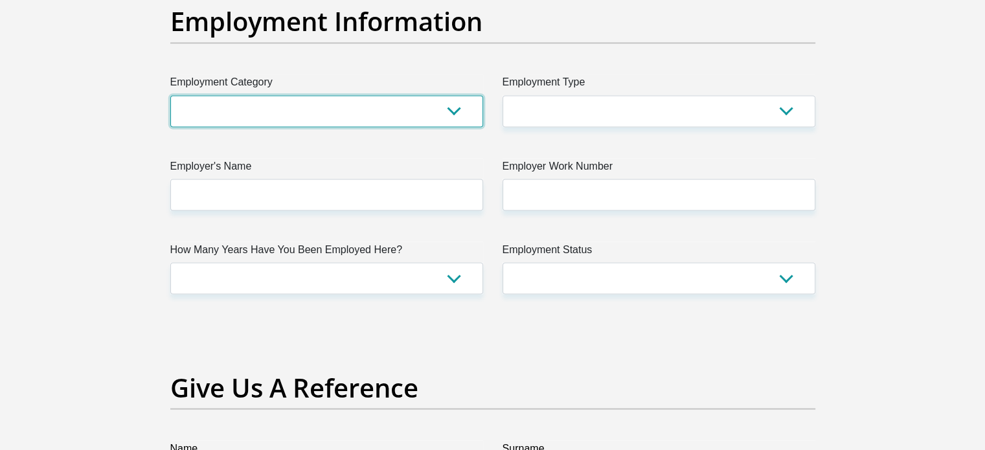
scroll to position [2311, 0]
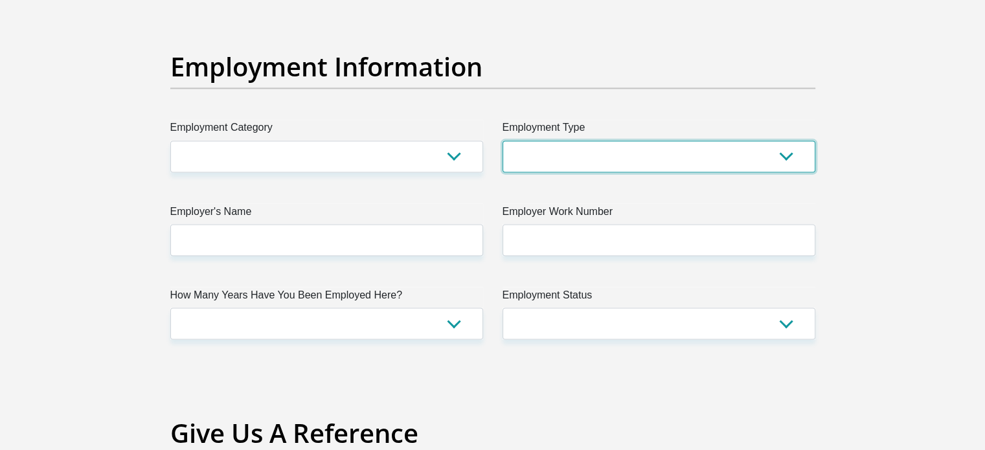
click at [552, 152] on select "College/Lecturer Craft Seller Creative Driver Executive Farmer Forces - Non Com…" at bounding box center [658, 156] width 313 height 32
select select "Driver"
click at [502, 140] on select "College/Lecturer Craft Seller Creative Driver Executive Farmer Forces - Non Com…" at bounding box center [658, 156] width 313 height 32
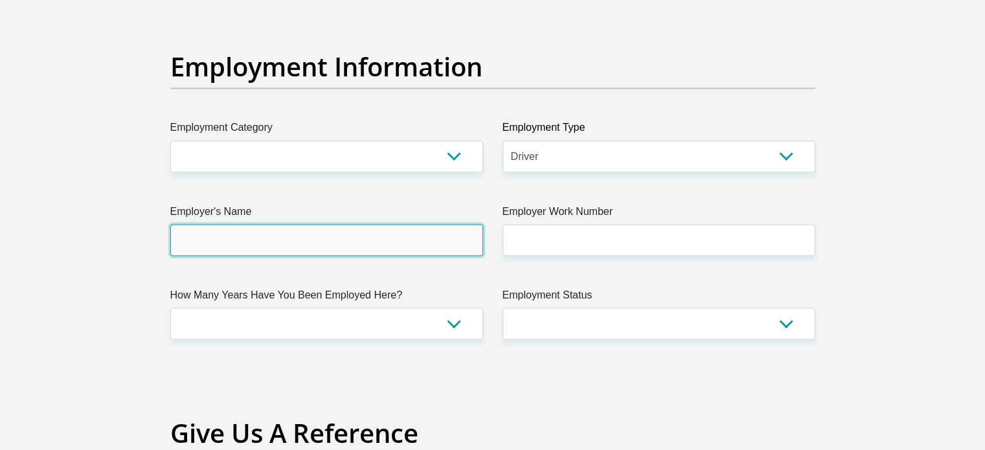
click at [351, 242] on input "Employer's Name" at bounding box center [326, 240] width 313 height 32
type input "ISABELLACATERINGEVENTS"
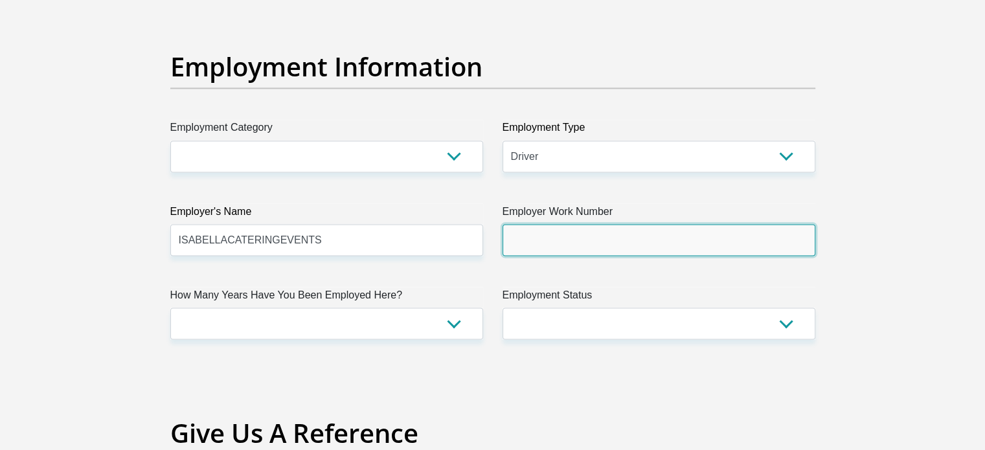
click at [546, 243] on input "Employer Work Number" at bounding box center [658, 240] width 313 height 32
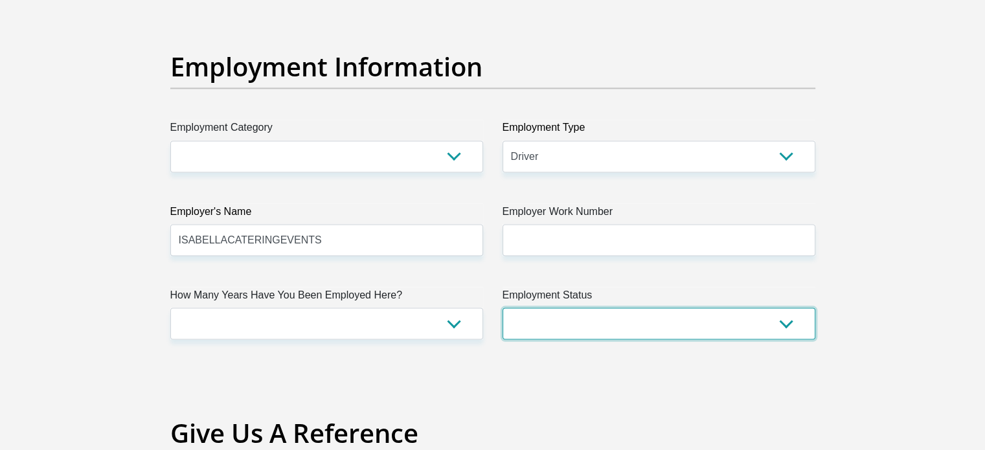
click at [619, 320] on select "Permanent/Full-time Part-time/Casual Contract Worker Self-Employed Housewife Re…" at bounding box center [658, 323] width 313 height 32
select select "1"
click at [502, 307] on select "Permanent/Full-time Part-time/Casual Contract Worker Self-Employed Housewife Re…" at bounding box center [658, 323] width 313 height 32
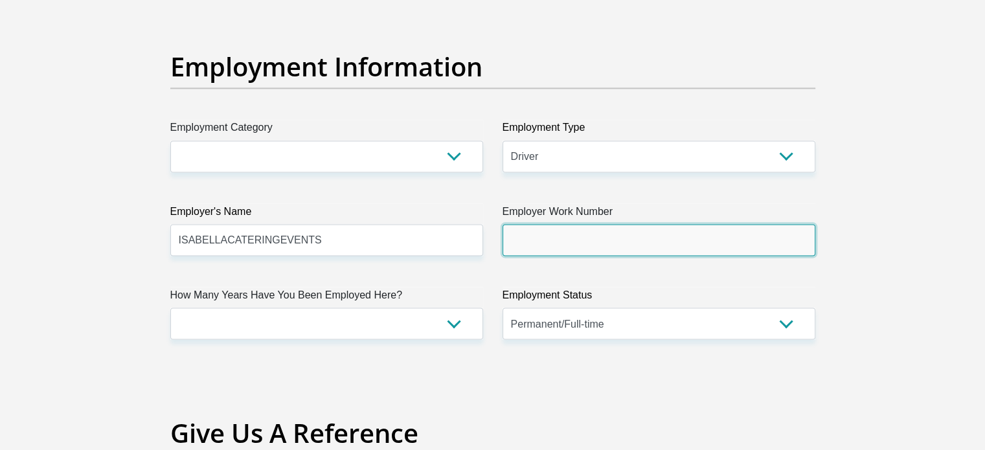
click at [559, 245] on input "Employer Work Number" at bounding box center [658, 240] width 313 height 32
type input "0623201413"
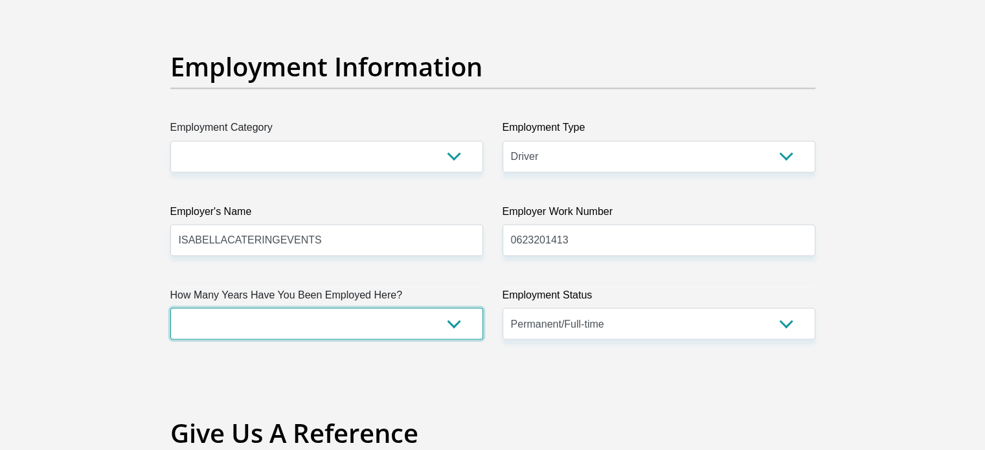
click at [399, 323] on select "less than 1 year 1-3 years 3-5 years 5+ years" at bounding box center [326, 323] width 313 height 32
select select "48"
click at [170, 307] on select "less than 1 year 1-3 years 3-5 years 5+ years" at bounding box center [326, 323] width 313 height 32
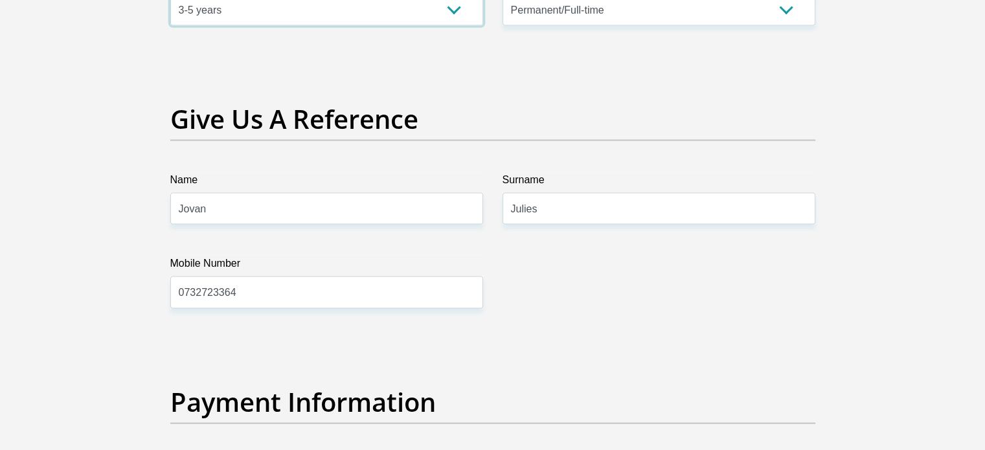
scroll to position [2629, 0]
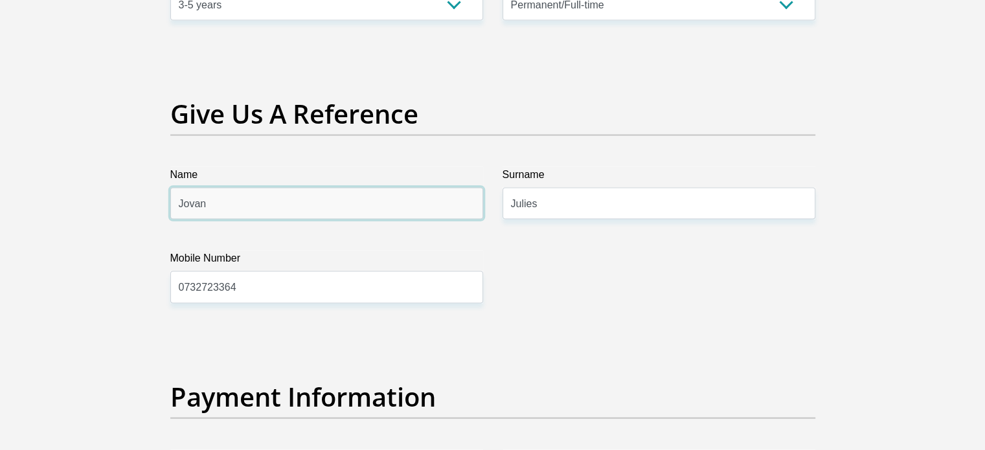
click at [232, 213] on input "Jovan" at bounding box center [326, 204] width 313 height 32
type input "J"
type input "Simoe"
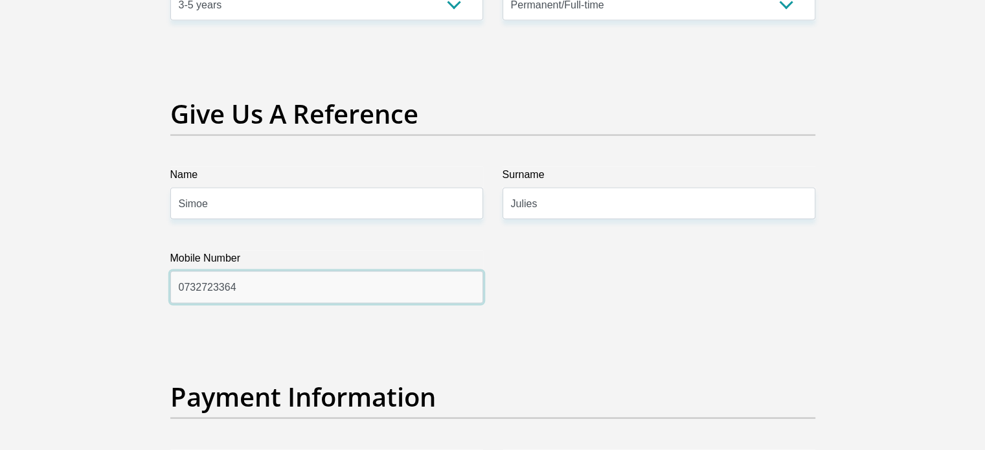
drag, startPoint x: 258, startPoint y: 284, endPoint x: 158, endPoint y: 267, distance: 101.8
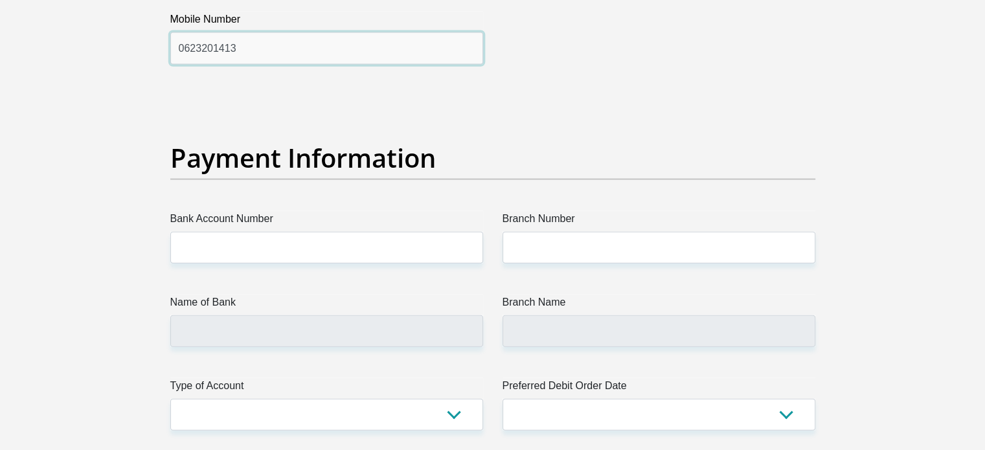
scroll to position [2874, 0]
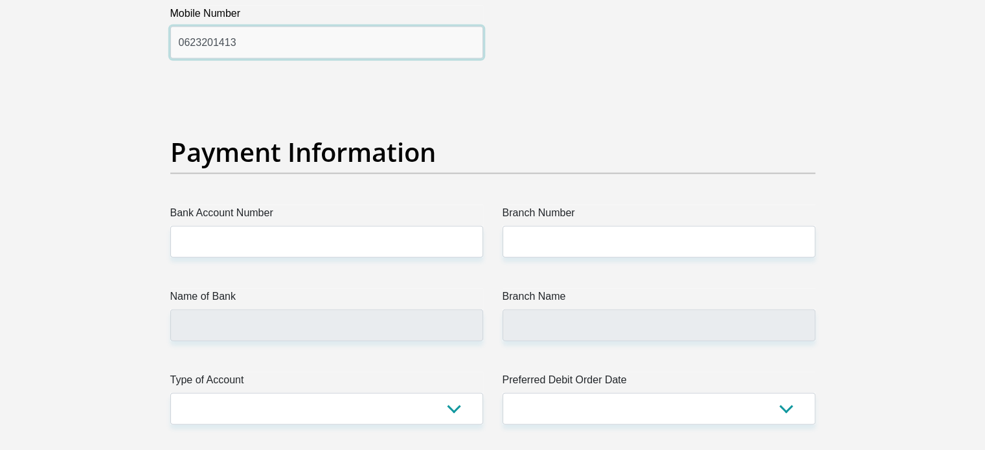
type input "0623201413"
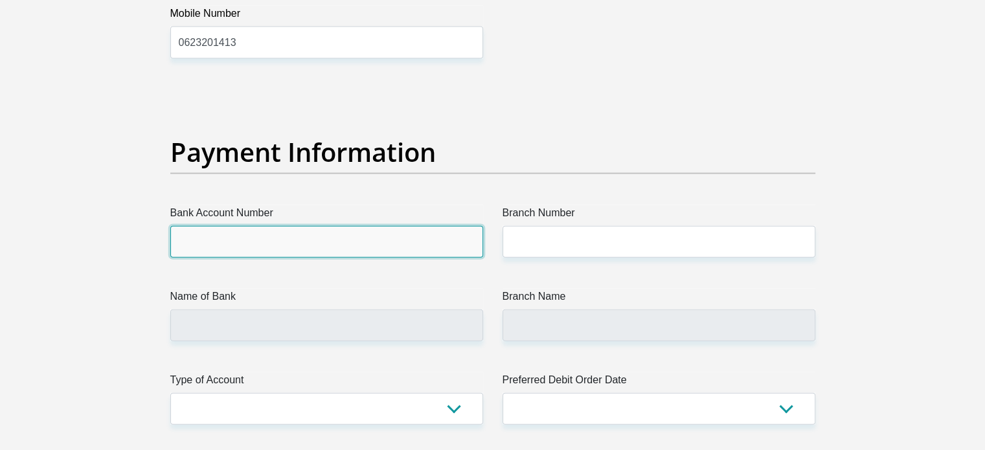
click at [249, 229] on input "Bank Account Number" at bounding box center [326, 242] width 313 height 32
type input "5284973317519720"
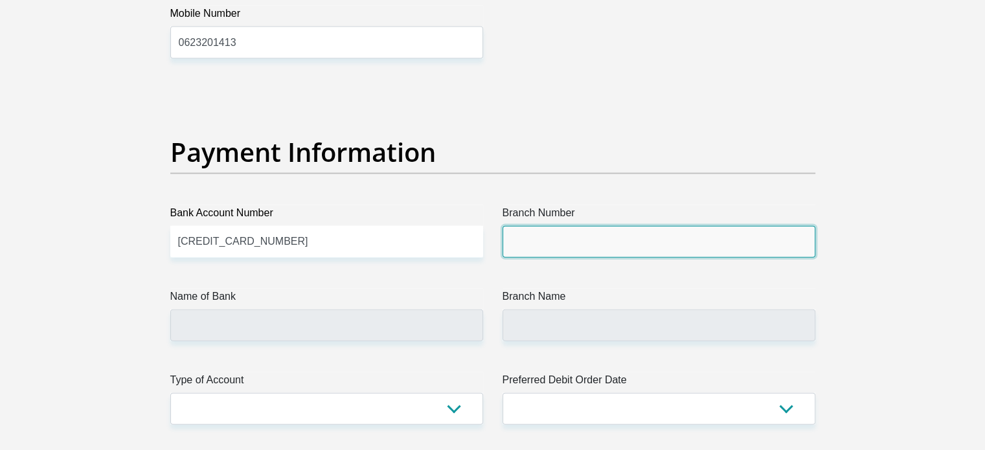
click at [539, 246] on input "Branch Number" at bounding box center [658, 242] width 313 height 32
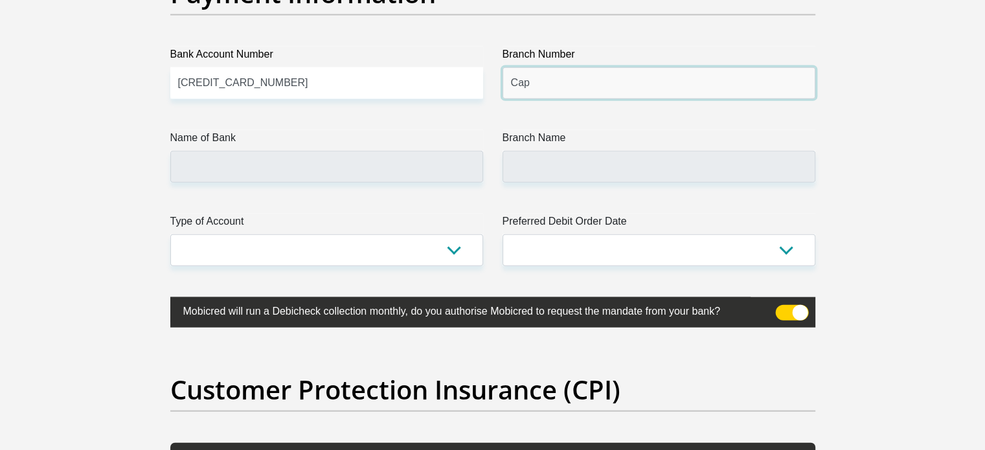
scroll to position [2886, 0]
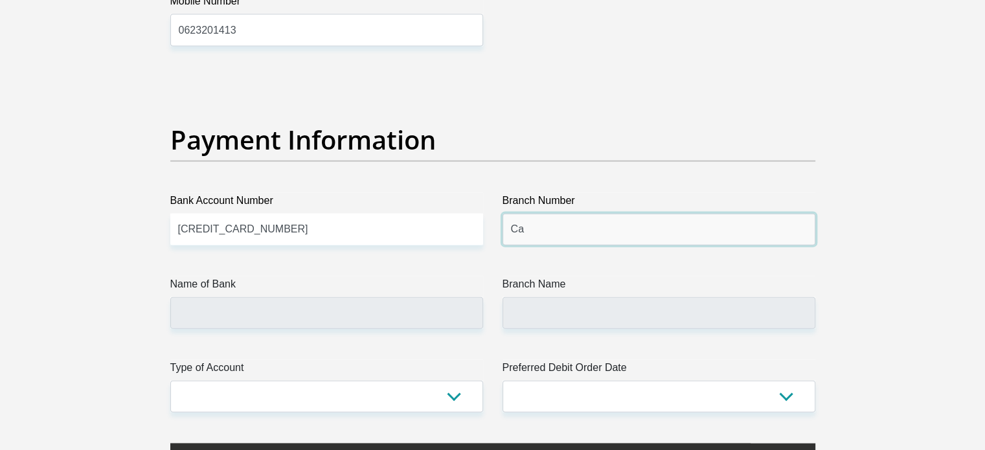
type input "C"
type input "470010"
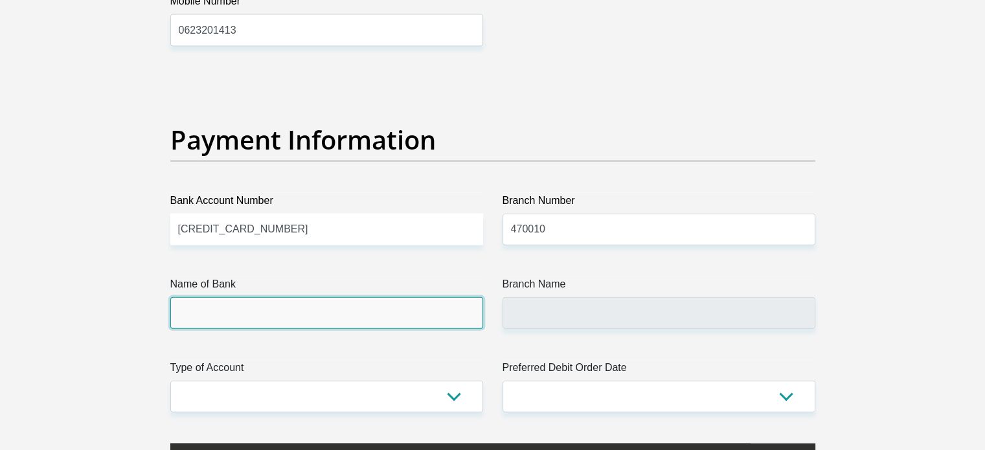
click at [374, 319] on input "Name of Bank" at bounding box center [326, 313] width 313 height 32
type input "CAPITEC BANK LIMITED"
type input "CAPITEC BANK CPC"
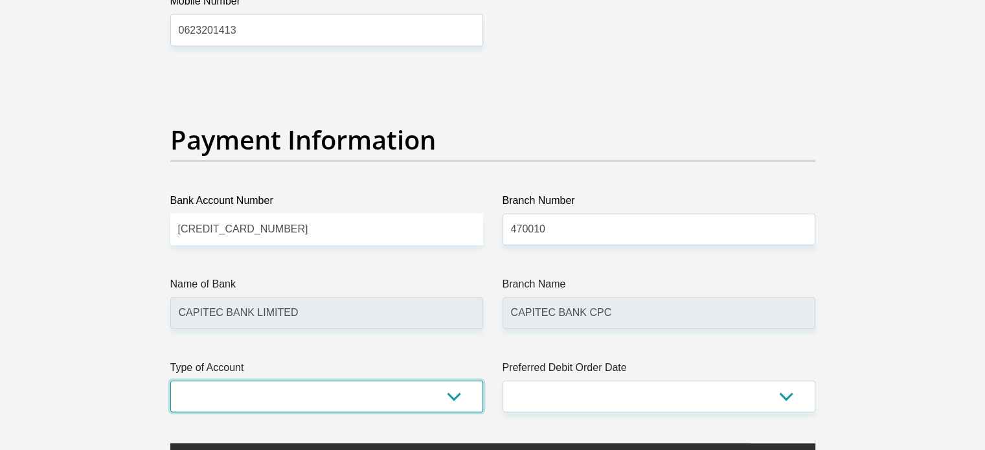
click at [396, 403] on select "Cheque Savings" at bounding box center [326, 397] width 313 height 32
select select "SAV"
click at [170, 381] on select "Cheque Savings" at bounding box center [326, 397] width 313 height 32
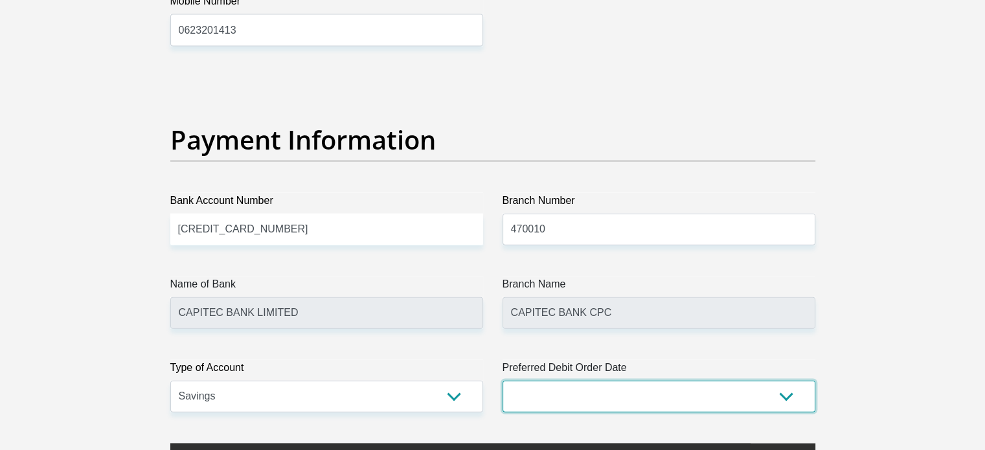
click at [548, 395] on select "1st 2nd 3rd 4th 5th 7th 18th 19th 20th 21st 22nd 23rd 24th 25th 26th 27th 28th …" at bounding box center [658, 397] width 313 height 32
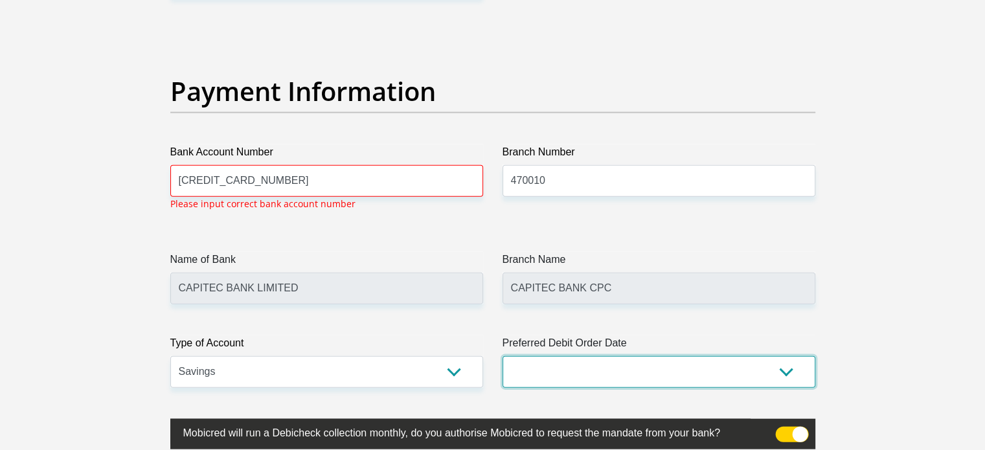
scroll to position [2936, 0]
select select "30"
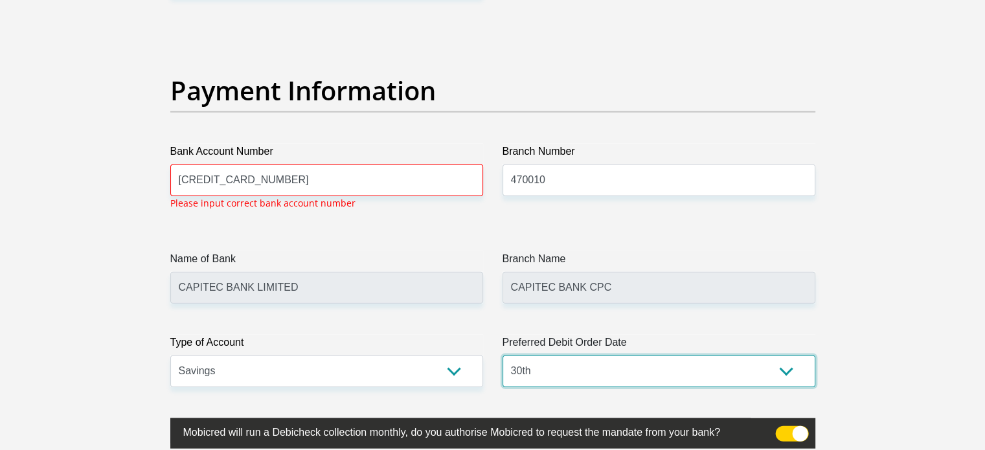
click at [502, 355] on select "1st 2nd 3rd 4th 5th 7th 18th 19th 20th 21st 22nd 23rd 24th 25th 26th 27th 28th …" at bounding box center [658, 371] width 313 height 32
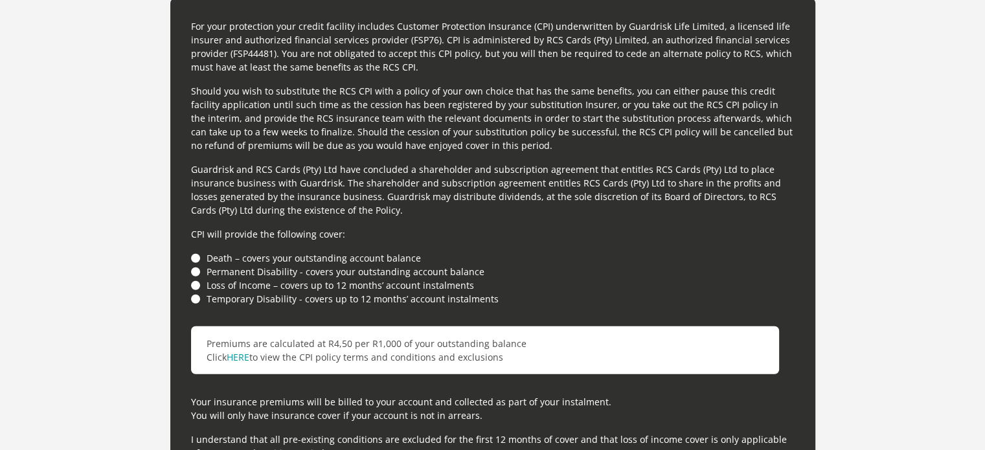
scroll to position [3552, 0]
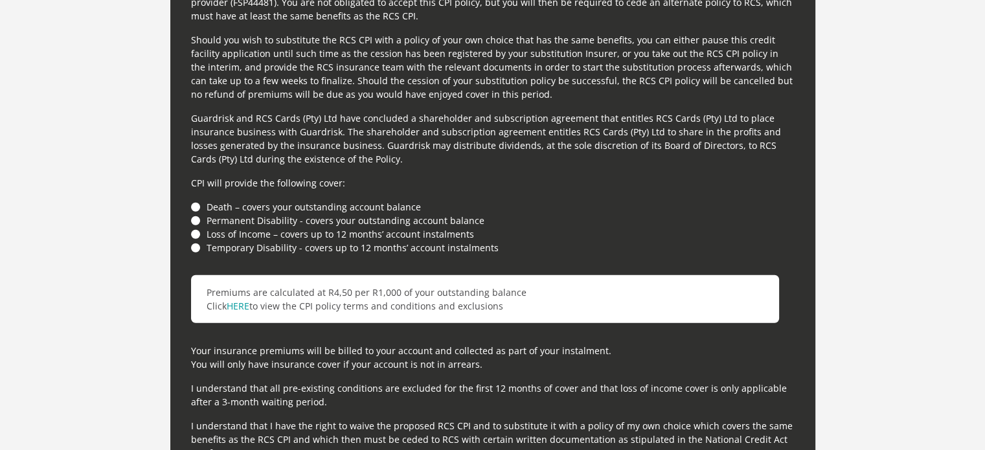
click at [192, 201] on li "Death – covers your outstanding account balance" at bounding box center [492, 207] width 603 height 14
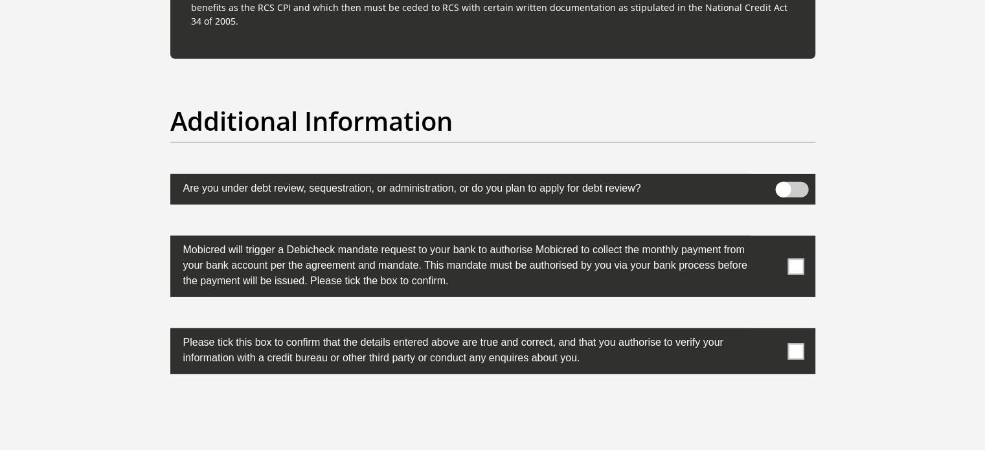
scroll to position [3989, 0]
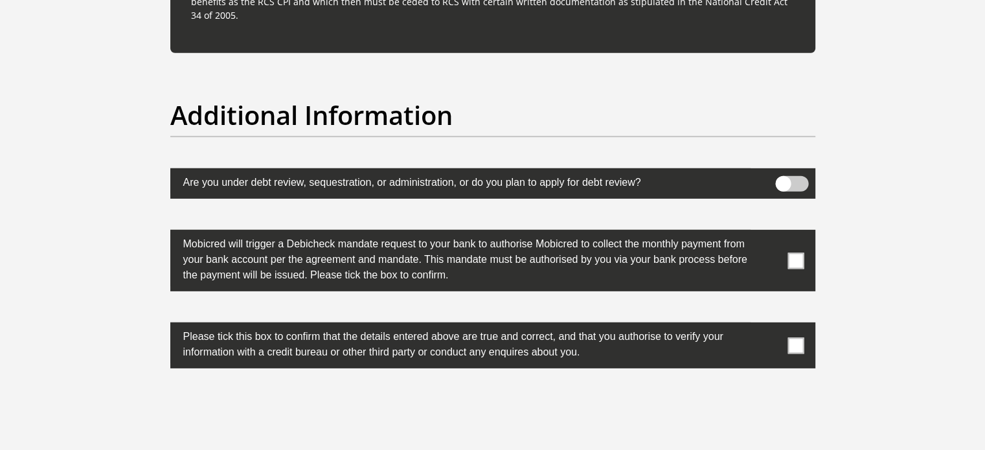
click at [787, 258] on span at bounding box center [795, 260] width 16 height 16
click at [770, 233] on input "checkbox" at bounding box center [770, 233] width 0 height 0
click at [788, 346] on span at bounding box center [795, 345] width 16 height 16
click at [770, 326] on input "checkbox" at bounding box center [770, 326] width 0 height 0
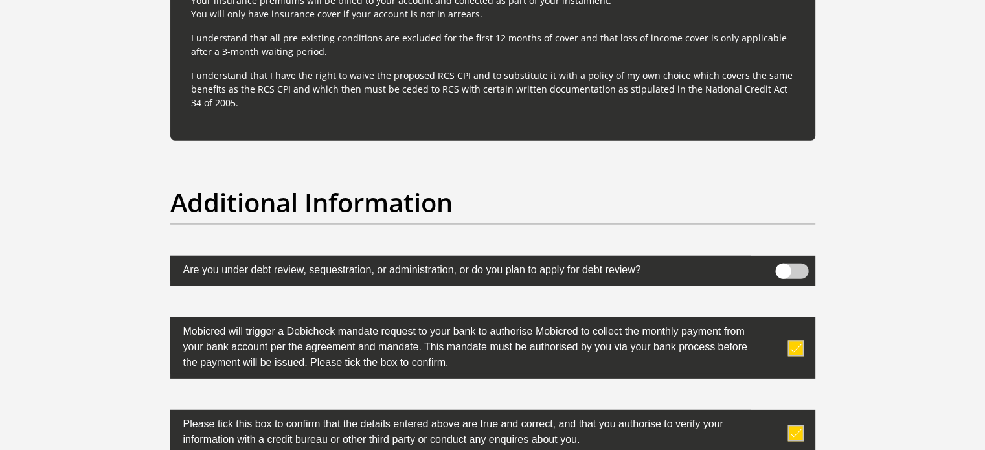
scroll to position [3907, 0]
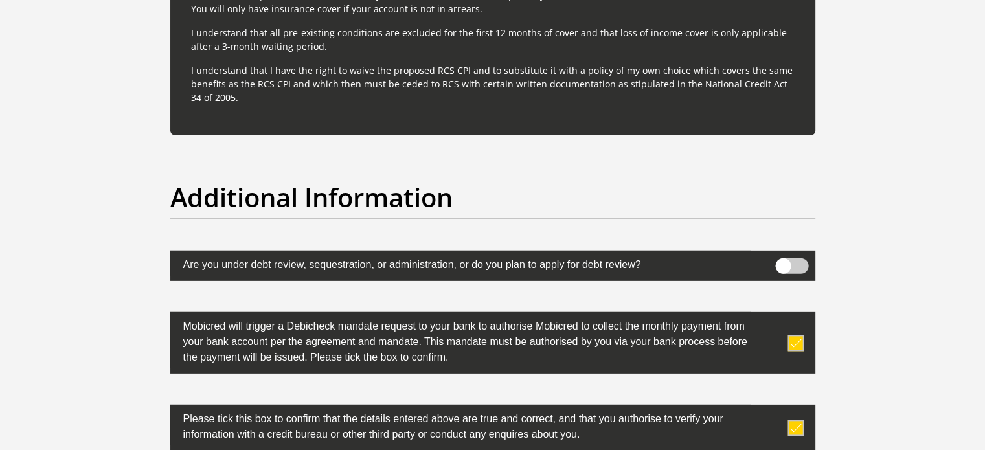
click at [786, 261] on span at bounding box center [791, 266] width 33 height 16
click at [783, 262] on input "checkbox" at bounding box center [783, 262] width 0 height 0
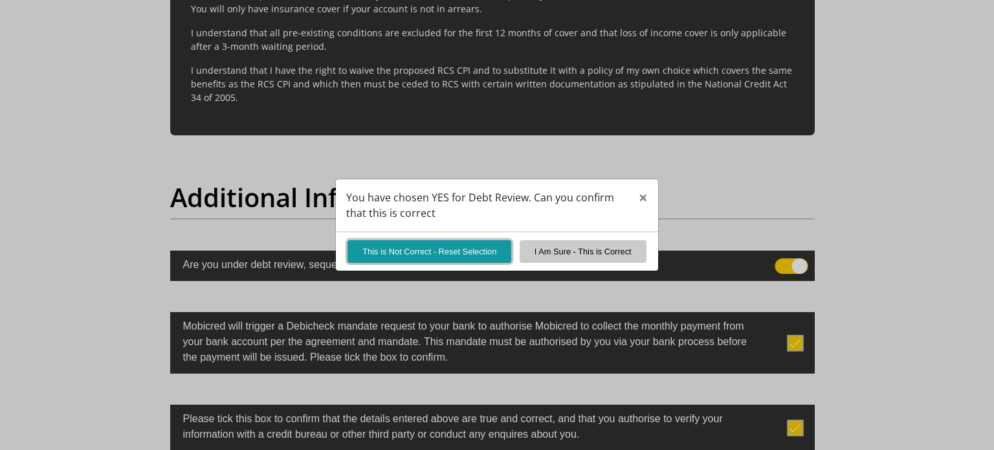
click at [438, 247] on button "This is Not Correct - Reset Selection" at bounding box center [430, 251] width 164 height 23
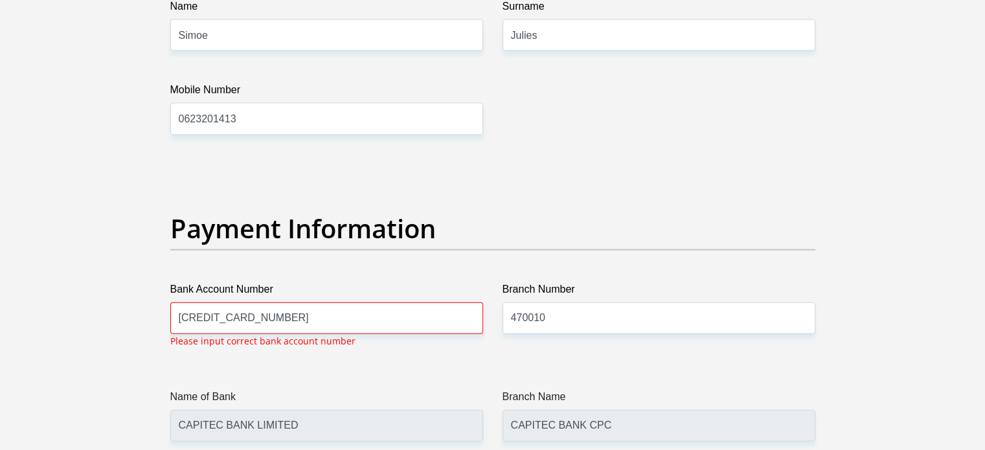
scroll to position [2815, 0]
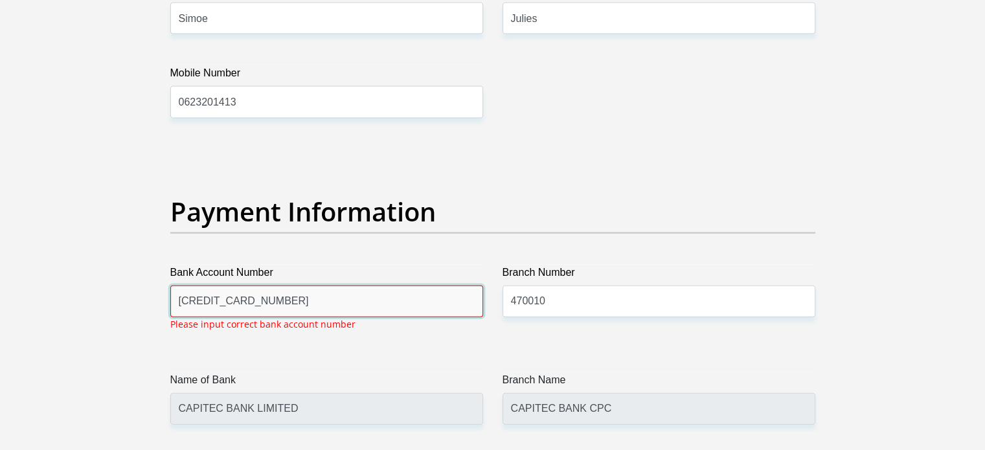
click at [285, 305] on input "5284973317519720" at bounding box center [326, 301] width 313 height 32
type input "5"
type input "1521742926"
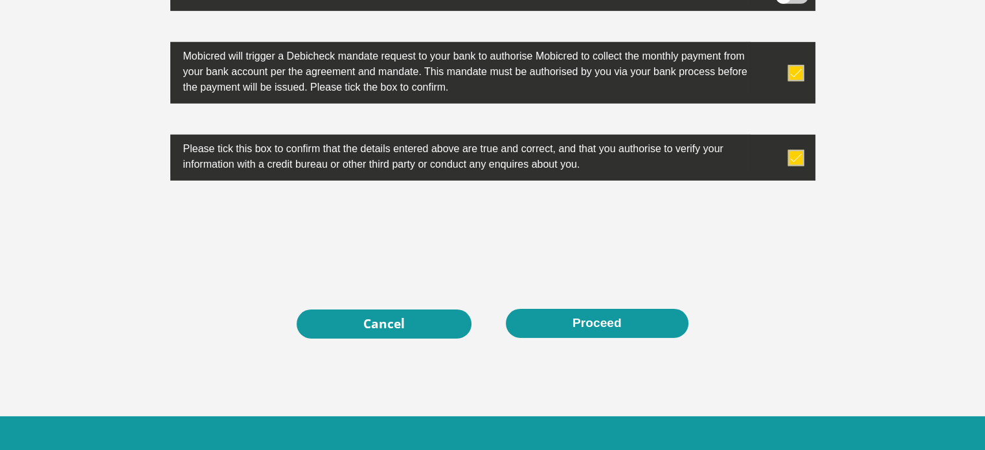
scroll to position [4192, 0]
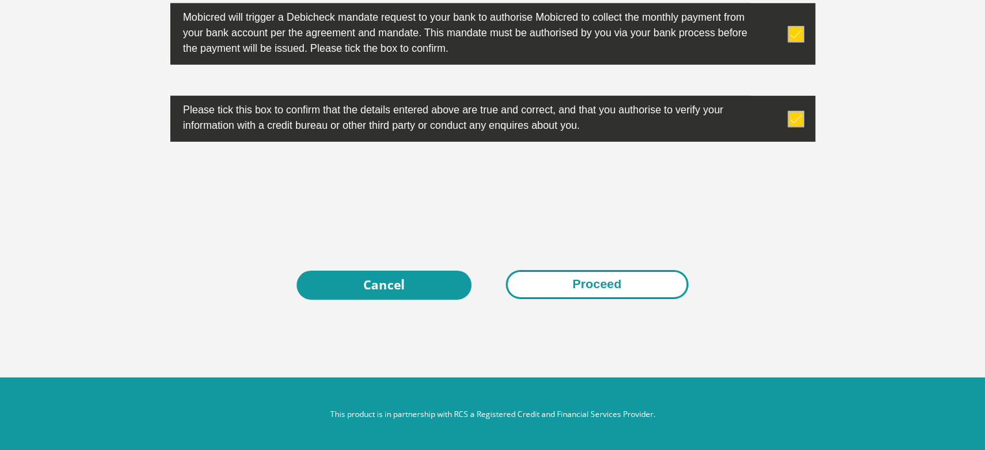
click at [607, 285] on button "Proceed" at bounding box center [597, 284] width 183 height 29
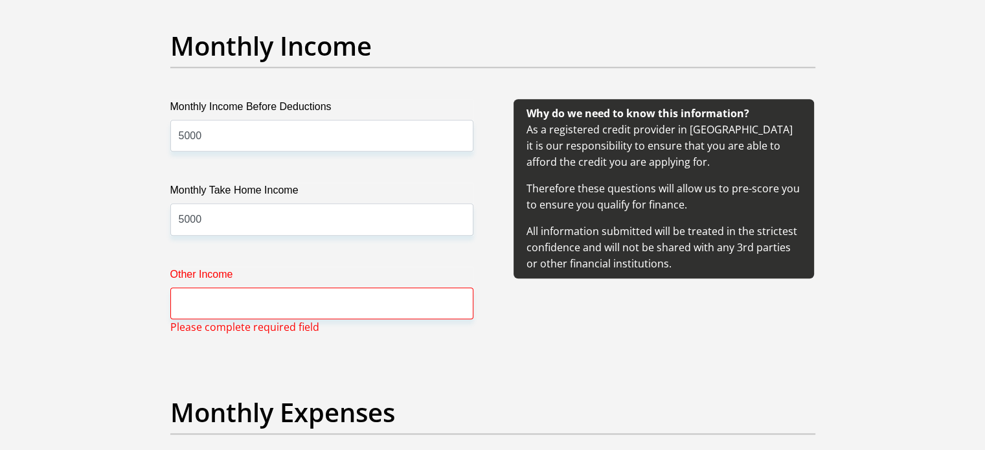
scroll to position [1535, 0]
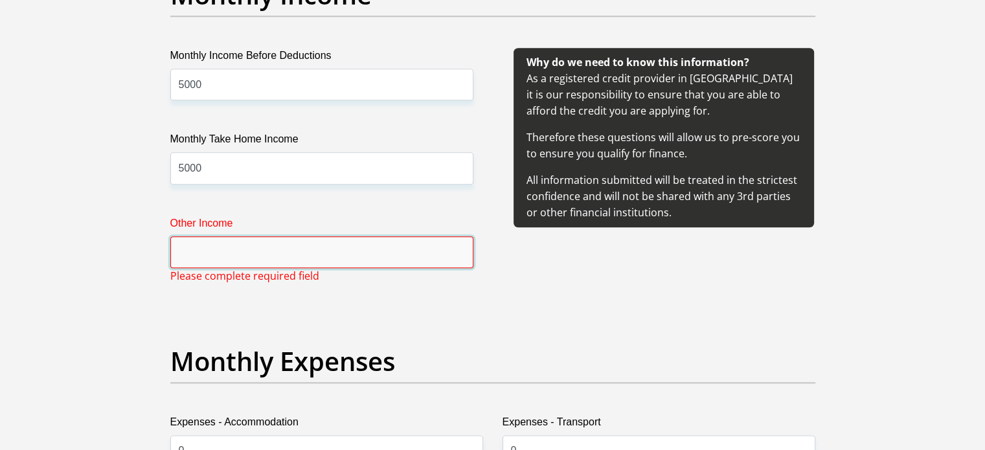
click at [256, 252] on input "Other Income" at bounding box center [321, 252] width 303 height 32
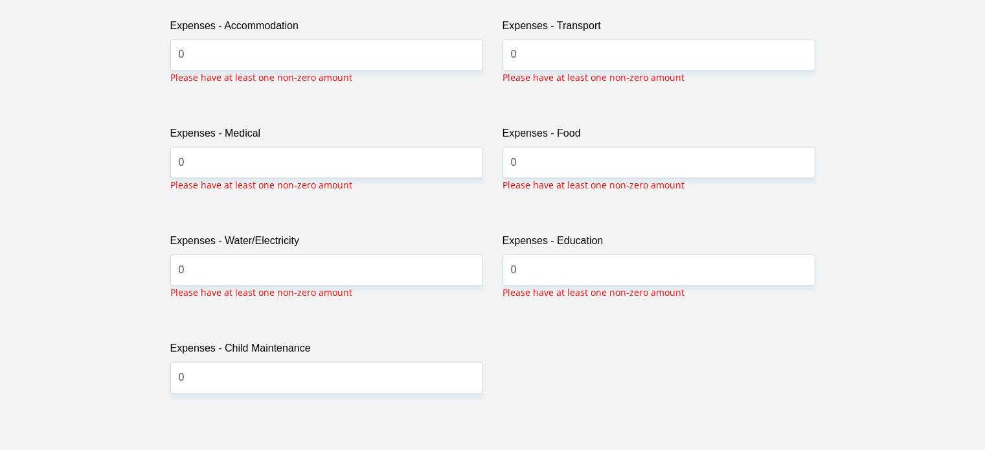
scroll to position [1904, 0]
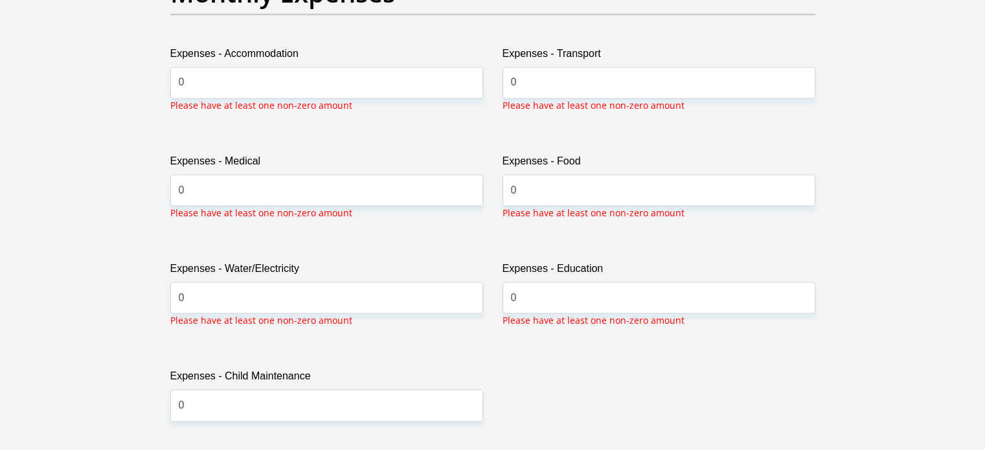
type input "0"
click at [560, 188] on input "0" at bounding box center [658, 190] width 313 height 32
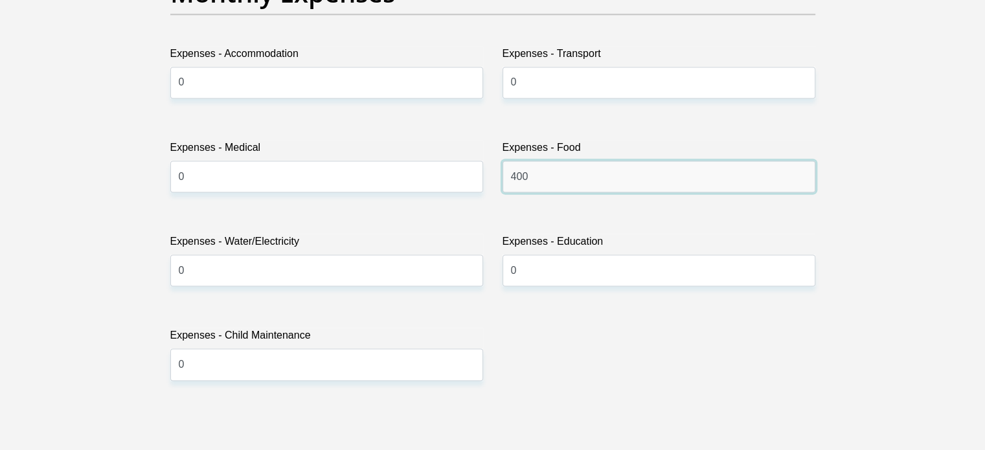
type input "400"
click at [595, 317] on div "Title Mr Ms Mrs Dr Other First Name Jovan Surname Julies ID Number 980709523908…" at bounding box center [493, 413] width 664 height 4228
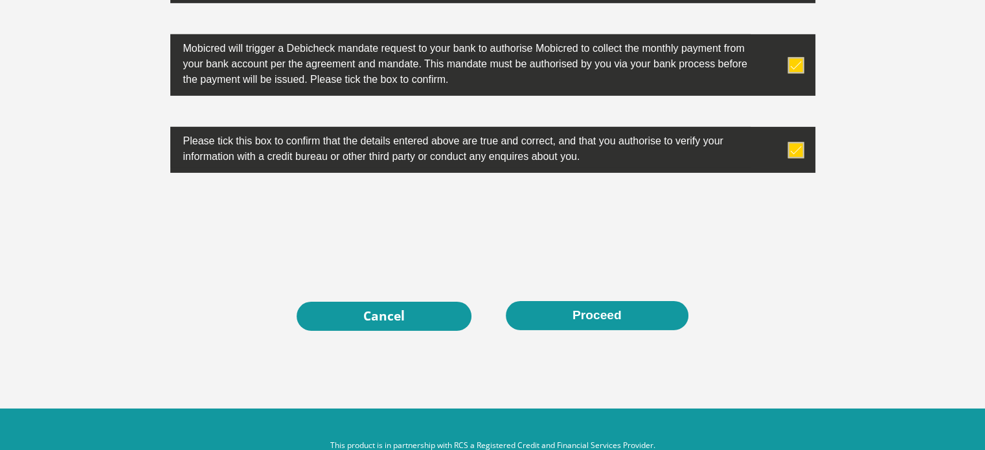
scroll to position [4208, 0]
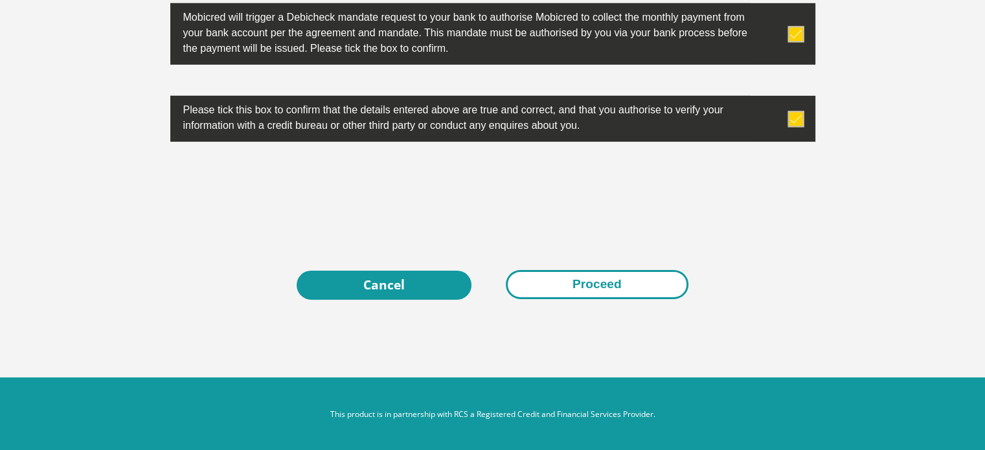
click at [589, 292] on button "Proceed" at bounding box center [597, 284] width 183 height 29
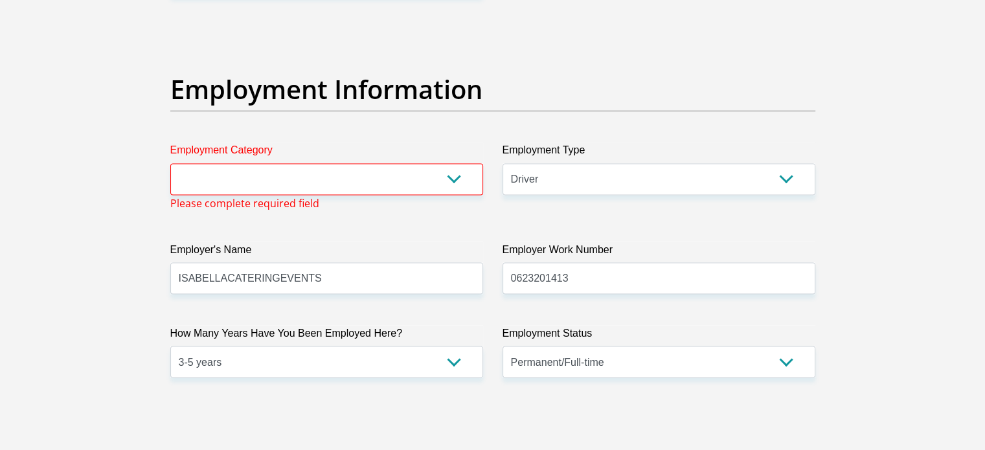
scroll to position [2287, 0]
click at [349, 166] on select "AGRICULTURE ALCOHOL & TOBACCO CONSTRUCTION MATERIALS METALLURGY EQUIPMENT FOR R…" at bounding box center [326, 180] width 313 height 32
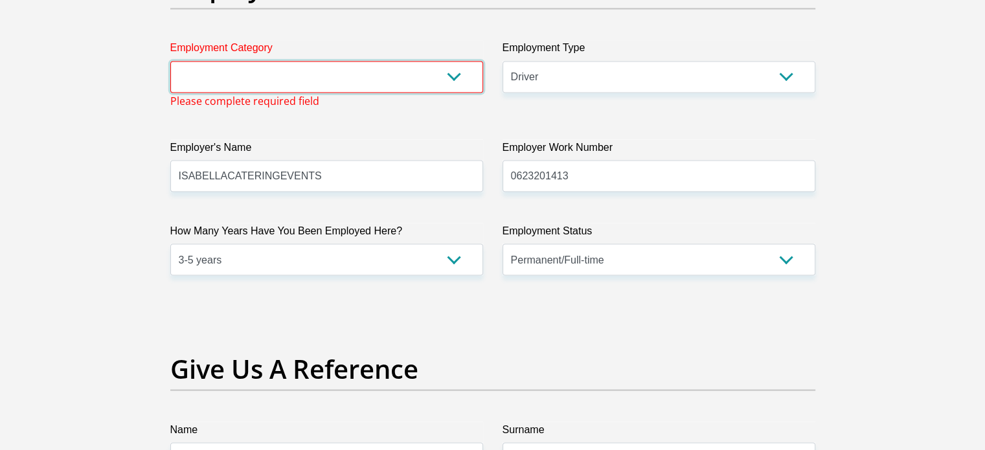
scroll to position [2413, 0]
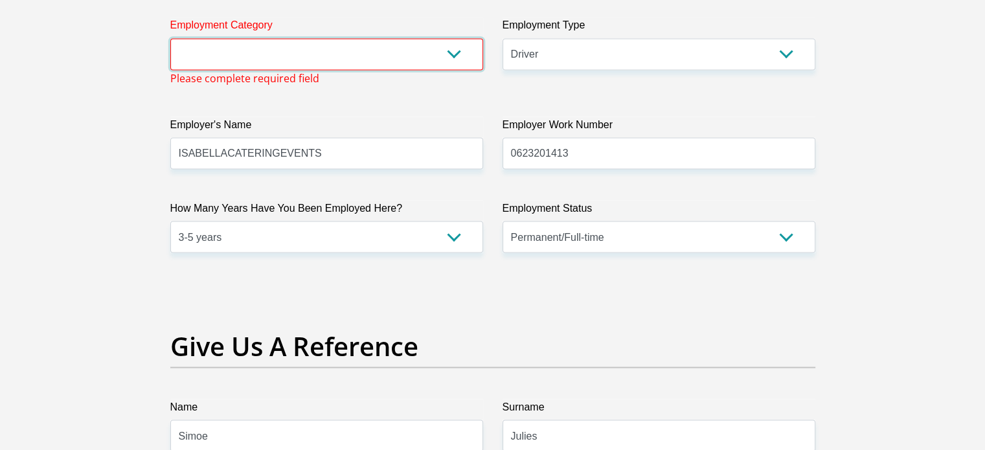
click at [448, 57] on select "AGRICULTURE ALCOHOL & TOBACCO CONSTRUCTION MATERIALS METALLURGY EQUIPMENT FOR R…" at bounding box center [326, 54] width 313 height 32
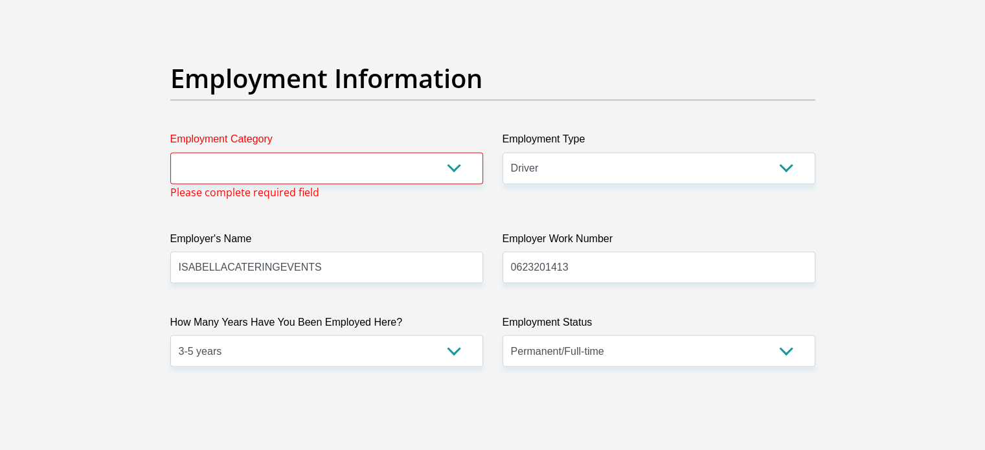
scroll to position [2315, 0]
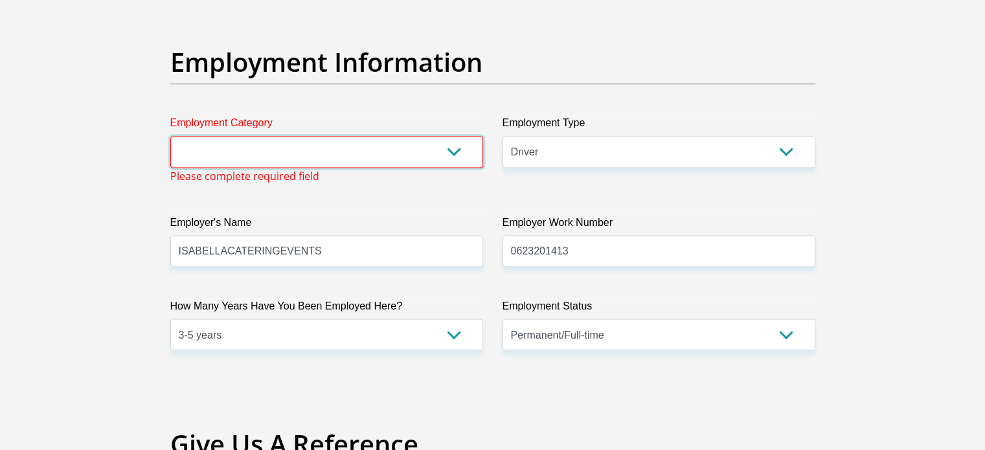
click at [435, 155] on select "AGRICULTURE ALCOHOL & TOBACCO CONSTRUCTION MATERIALS METALLURGY EQUIPMENT FOR R…" at bounding box center [326, 152] width 313 height 32
select select "30"
click at [170, 136] on select "AGRICULTURE ALCOHOL & TOBACCO CONSTRUCTION MATERIALS METALLURGY EQUIPMENT FOR R…" at bounding box center [326, 152] width 313 height 32
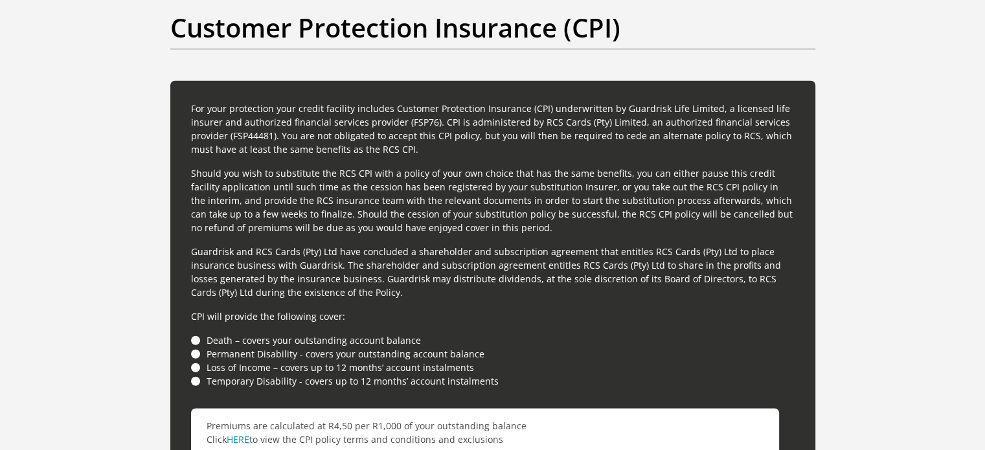
scroll to position [4192, 0]
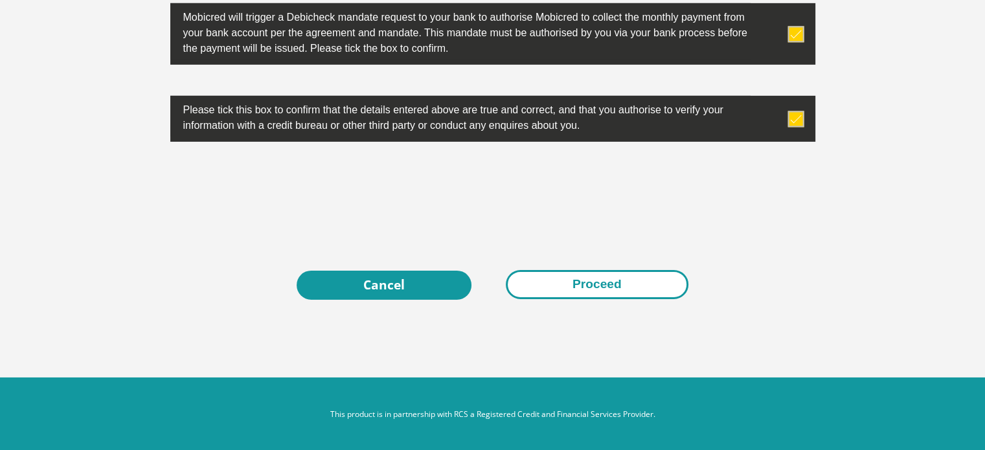
click at [597, 281] on button "Proceed" at bounding box center [597, 284] width 183 height 29
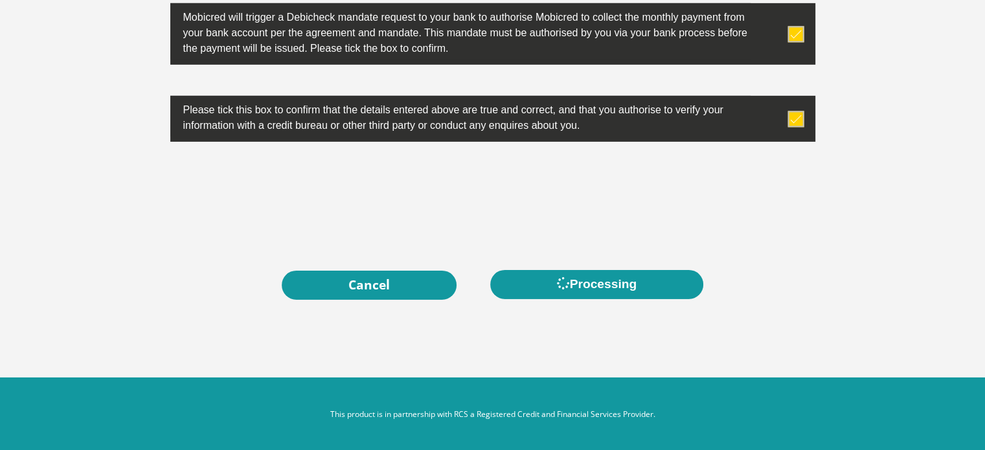
scroll to position [0, 0]
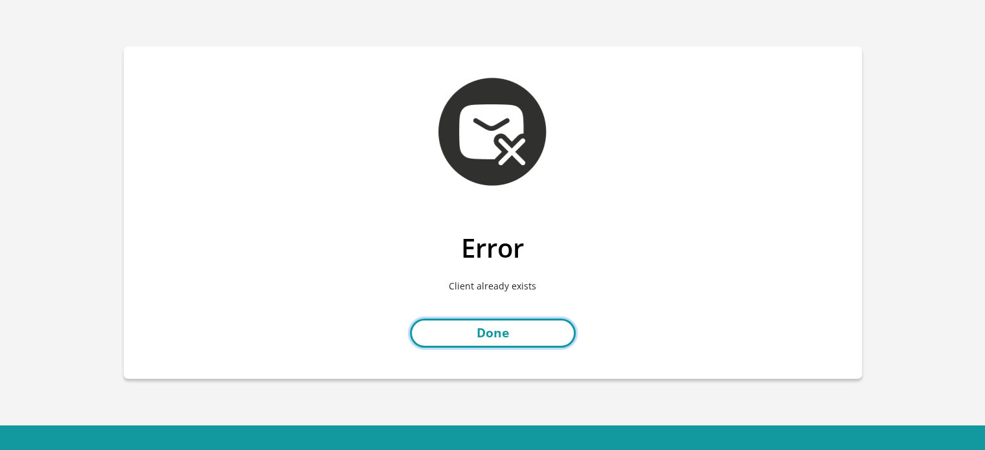
click at [496, 340] on link "Done" at bounding box center [493, 332] width 166 height 29
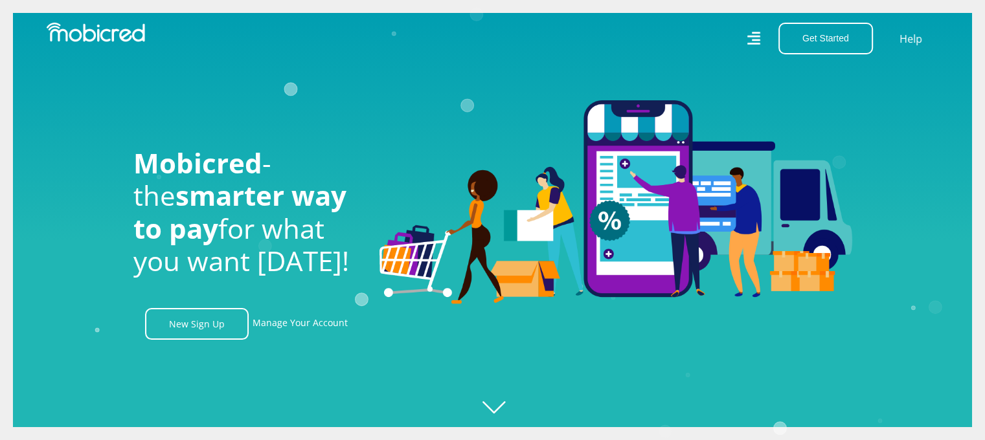
click at [760, 38] on icon at bounding box center [753, 37] width 14 height 19
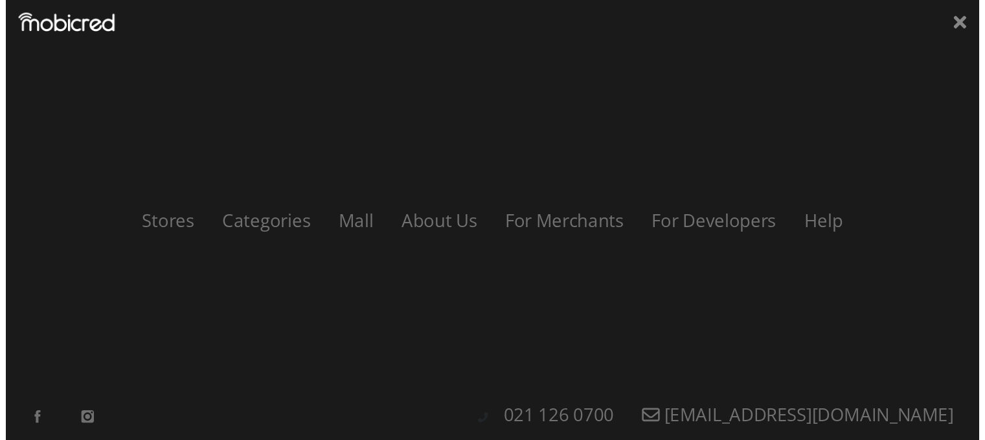
scroll to position [0, 922]
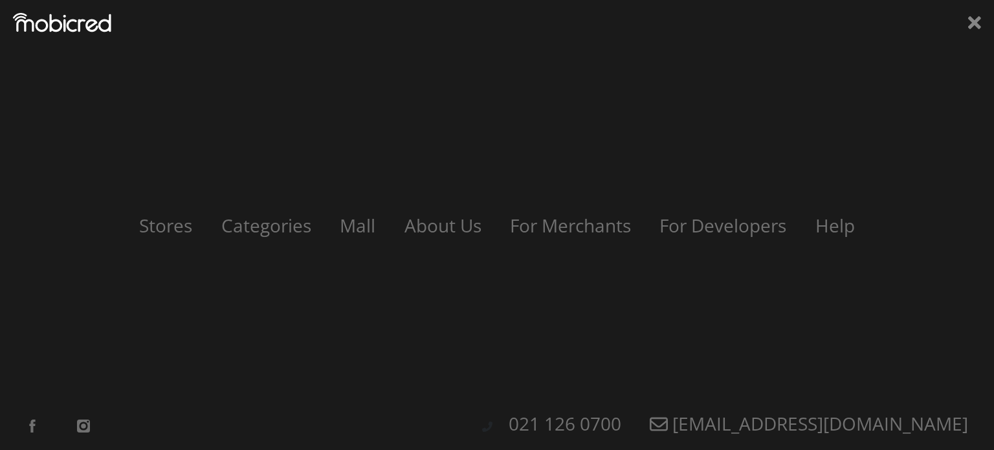
click at [760, 38] on div "Stores Categories Mall About Us For Merchants For Developers Help Sign Up Sign …" at bounding box center [497, 225] width 994 height 450
click at [975, 17] on icon at bounding box center [974, 22] width 13 height 19
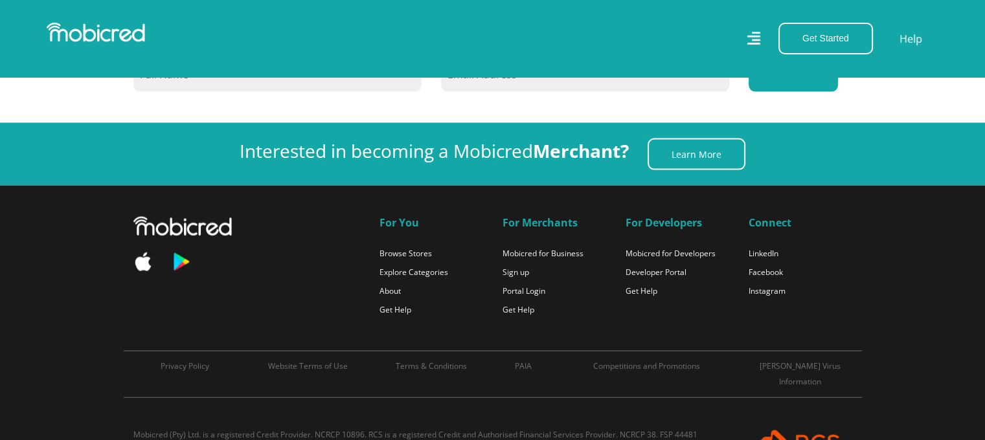
scroll to position [0, 0]
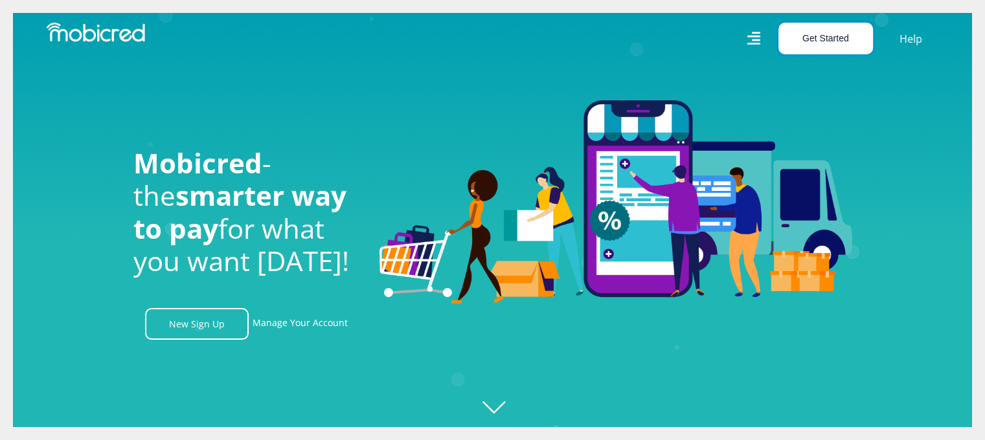
click at [807, 33] on button "Get Started" at bounding box center [825, 39] width 95 height 32
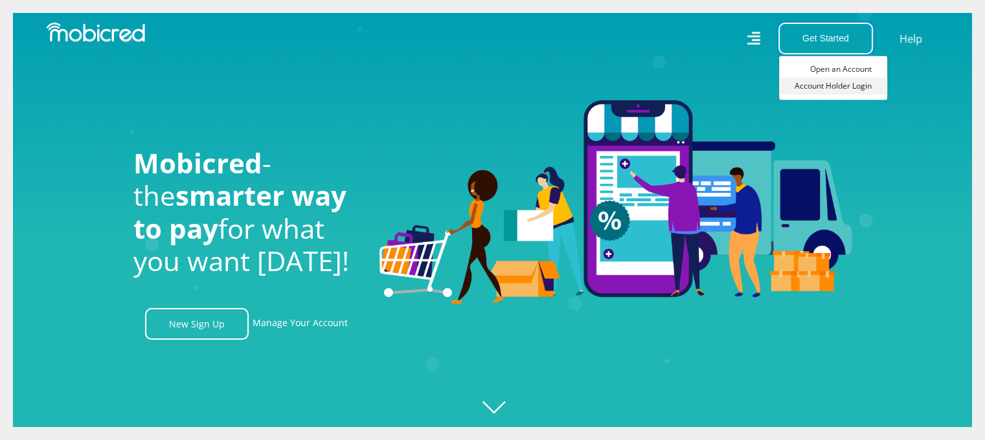
scroll to position [0, 2952]
click at [839, 85] on link "Account Holder Login" at bounding box center [833, 86] width 108 height 17
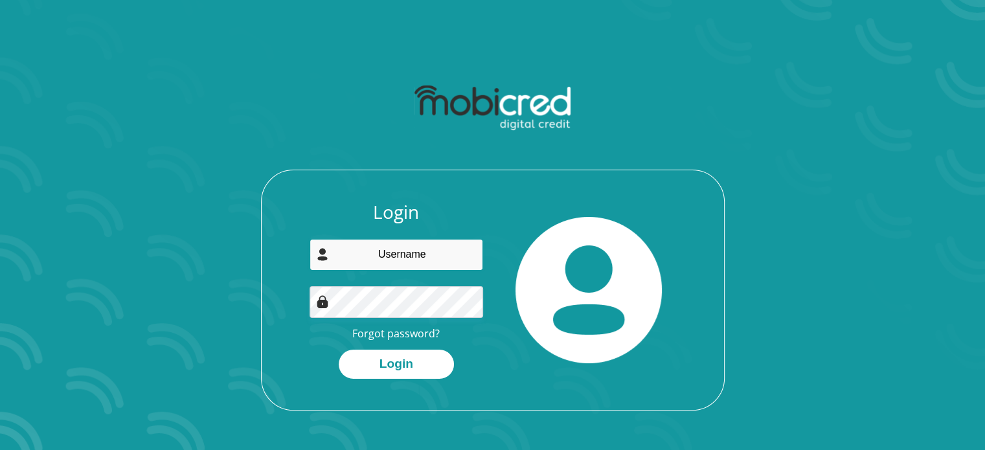
click at [367, 258] on input "email" at bounding box center [395, 255] width 173 height 32
type input "[PERSON_NAME][EMAIL_ADDRESS][DOMAIN_NAME]"
click at [396, 332] on link "Forgot password?" at bounding box center [395, 333] width 87 height 14
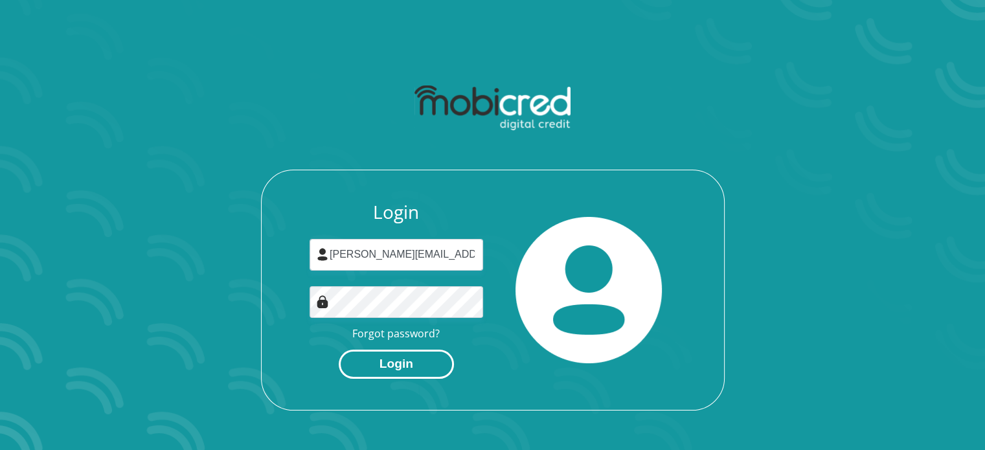
click at [387, 373] on button "Login" at bounding box center [396, 364] width 115 height 29
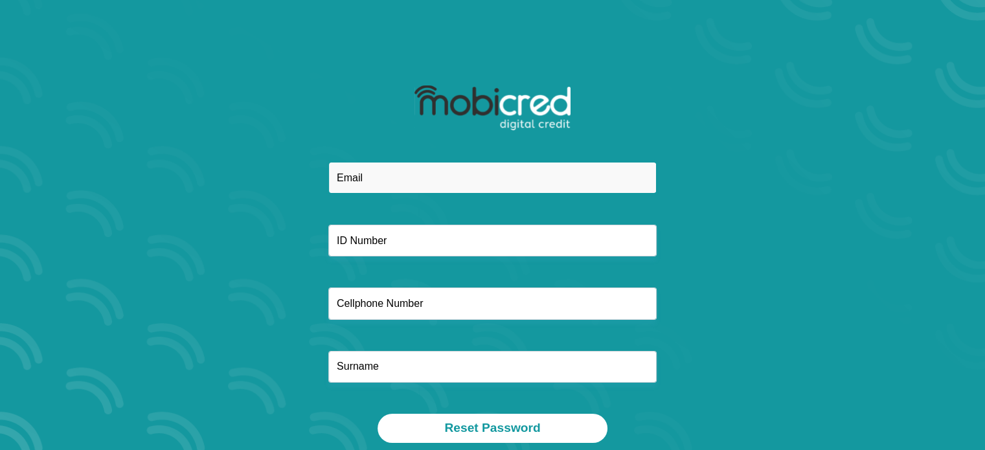
click at [364, 176] on input "email" at bounding box center [492, 178] width 328 height 32
type input "[PERSON_NAME][EMAIL_ADDRESS][DOMAIN_NAME]"
type input "0732723364"
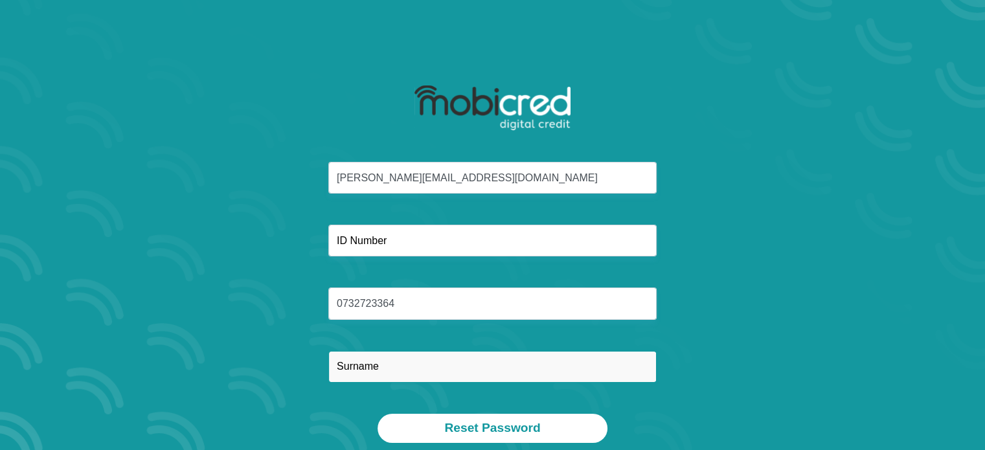
type input "Julies"
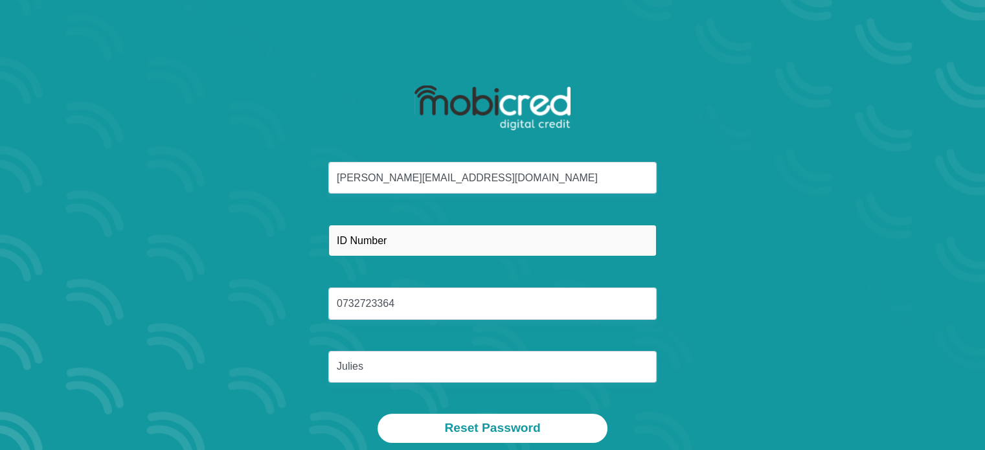
click at [388, 245] on input "text" at bounding box center [492, 241] width 328 height 32
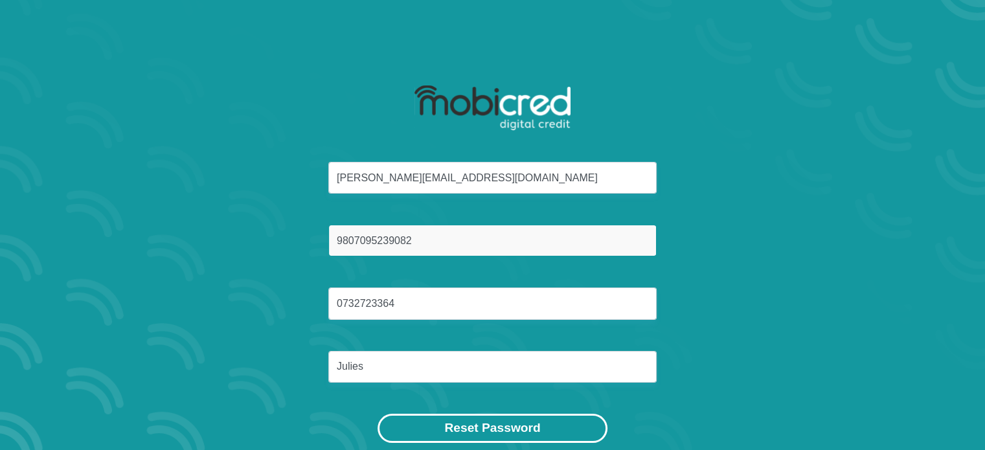
type input "9807095239082"
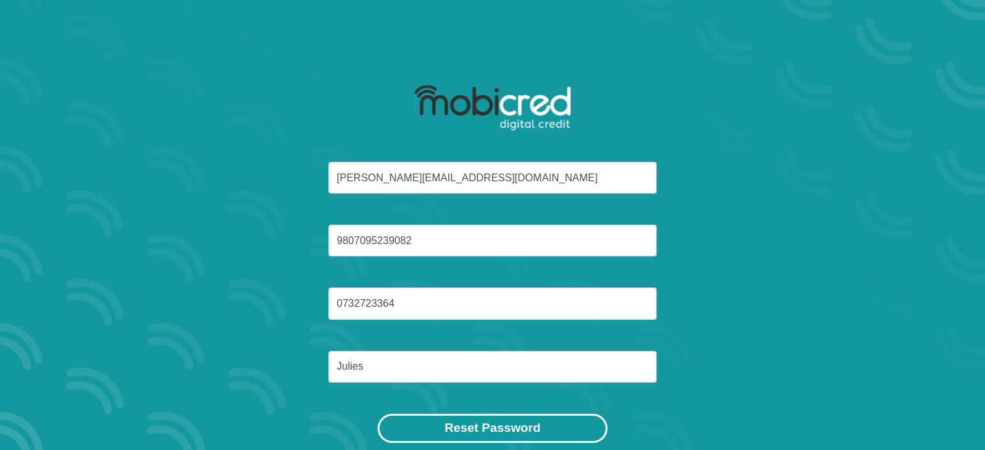
click at [480, 433] on button "Reset Password" at bounding box center [491, 428] width 229 height 29
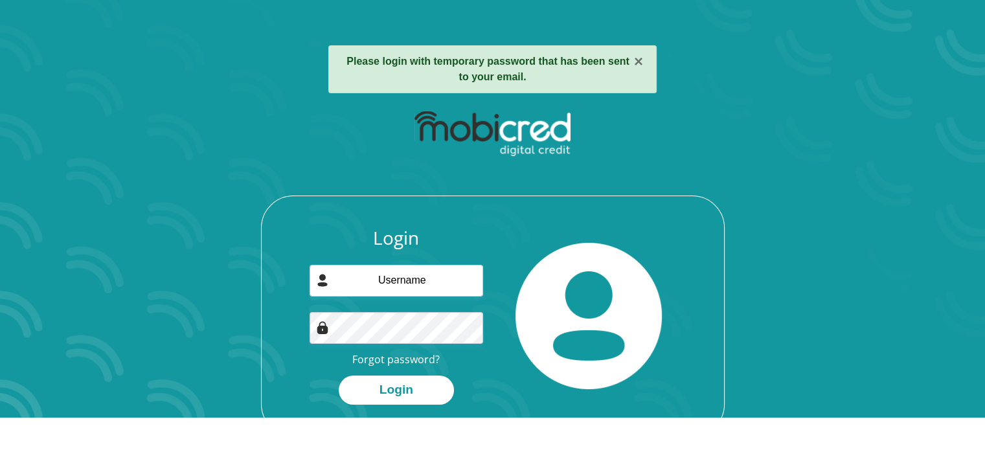
scroll to position [33, 0]
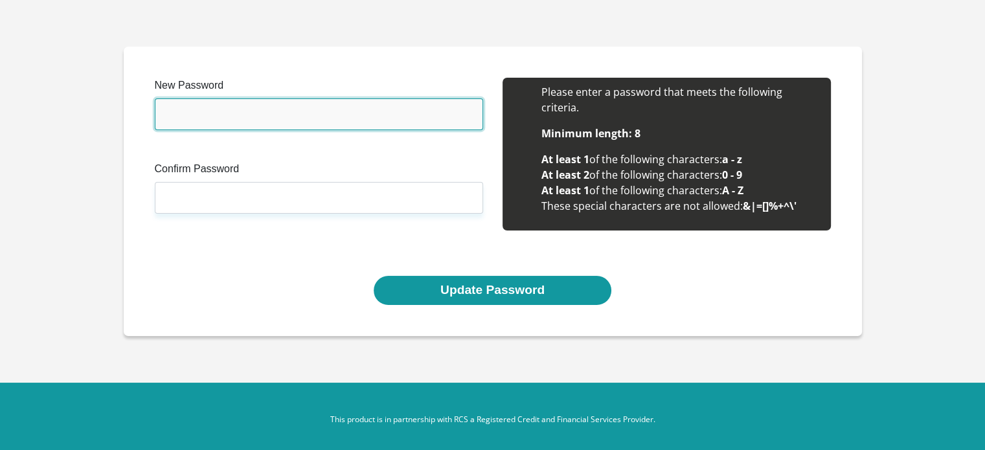
click at [318, 109] on input "New Password" at bounding box center [319, 114] width 328 height 32
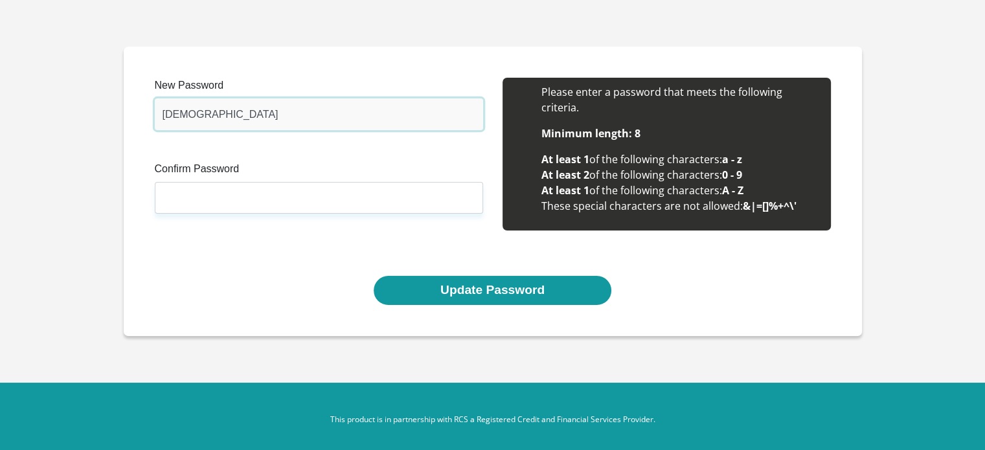
type input "Jesusjul10"
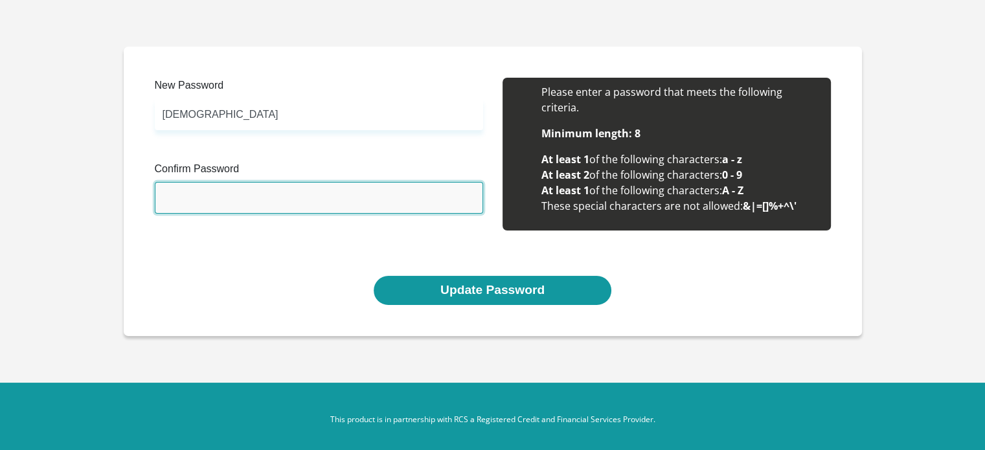
click at [284, 204] on input "Confirm Password" at bounding box center [319, 198] width 328 height 32
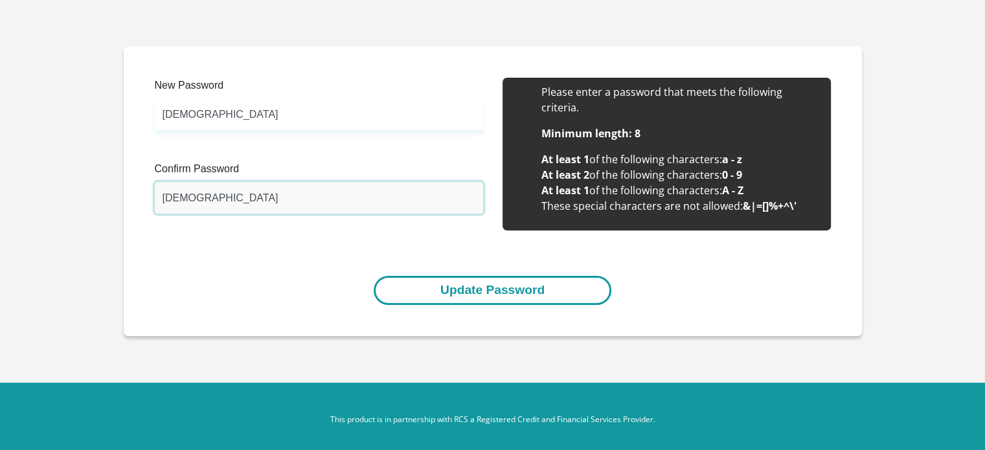
type input "Jesusjul10"
click at [471, 291] on button "Update Password" at bounding box center [493, 290] width 238 height 29
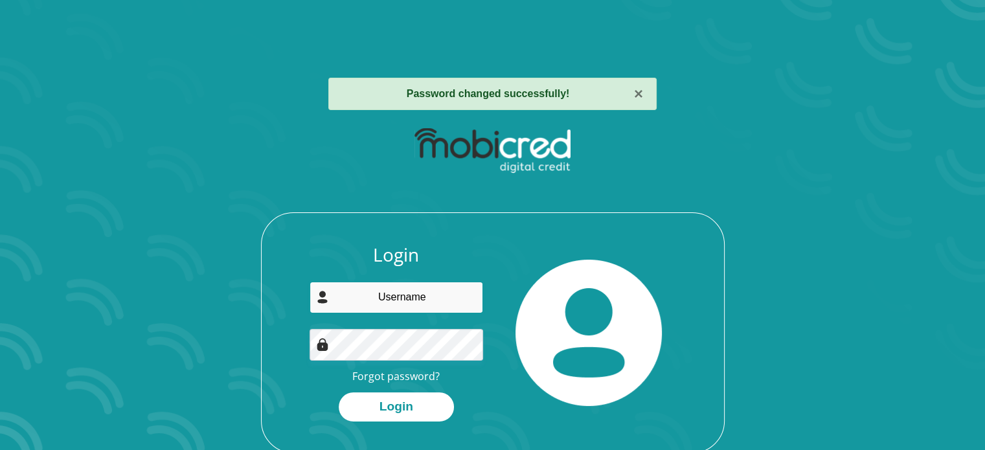
click at [416, 293] on input "email" at bounding box center [395, 298] width 173 height 32
type input "juliesjovan@gmail.com"
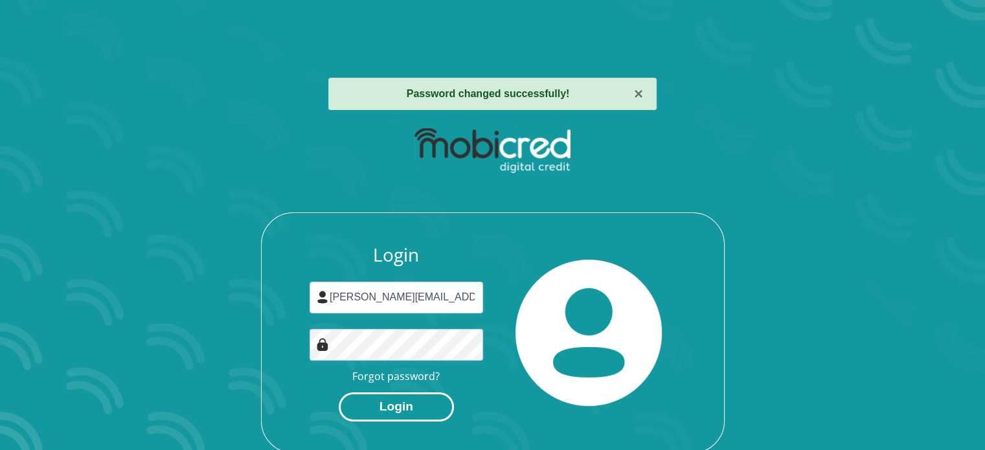
click at [413, 413] on button "Login" at bounding box center [396, 406] width 115 height 29
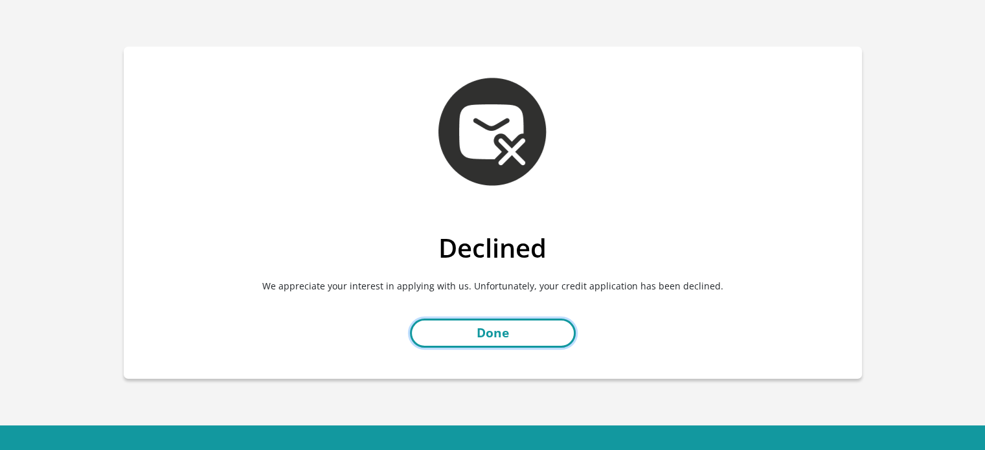
click at [511, 333] on link "Done" at bounding box center [493, 332] width 166 height 29
